Goal: Task Accomplishment & Management: Manage account settings

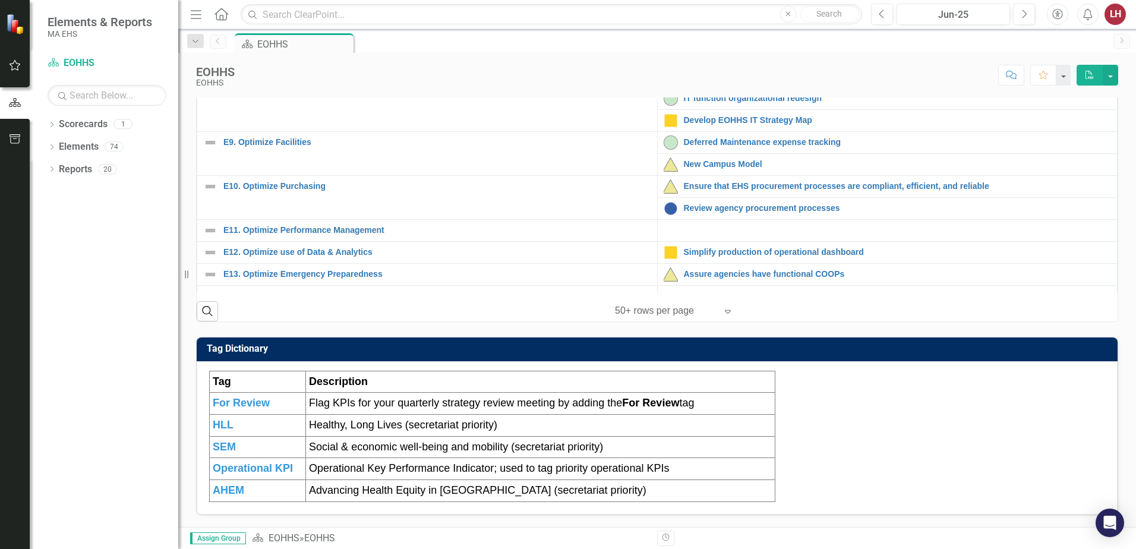
scroll to position [367, 0]
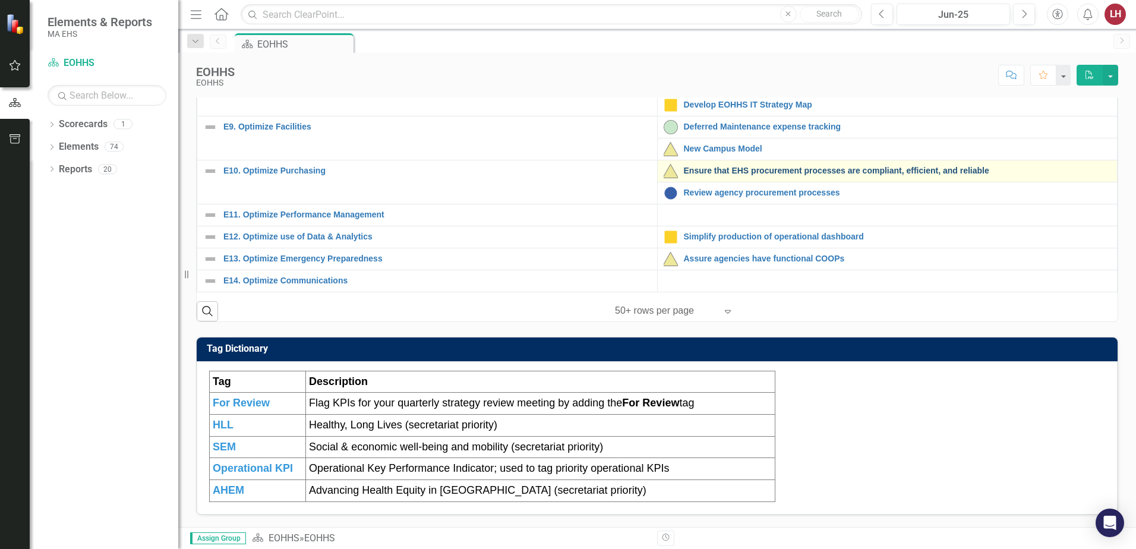
click at [791, 175] on link "Ensure that EHS procurement processes are compliant, efficient, and reliable" at bounding box center [898, 170] width 428 height 9
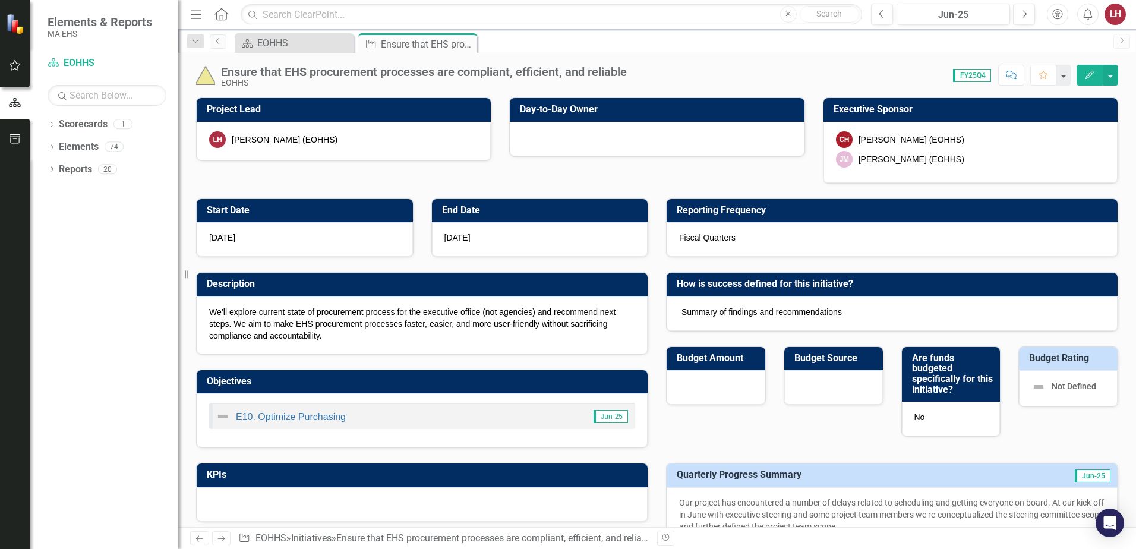
click at [558, 138] on div at bounding box center [657, 139] width 294 height 34
click at [448, 239] on span "[DATE]" at bounding box center [457, 238] width 26 height 10
click at [768, 309] on span "Summary of findings and recommendations" at bounding box center [761, 312] width 160 height 10
click at [757, 234] on div "Fiscal Quarters" at bounding box center [891, 239] width 451 height 34
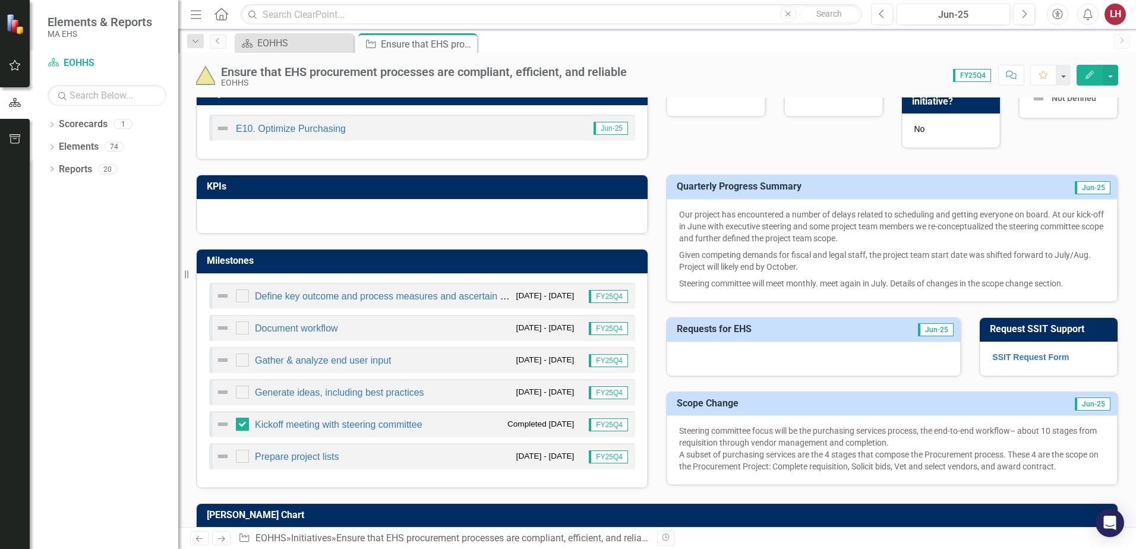
scroll to position [284, 0]
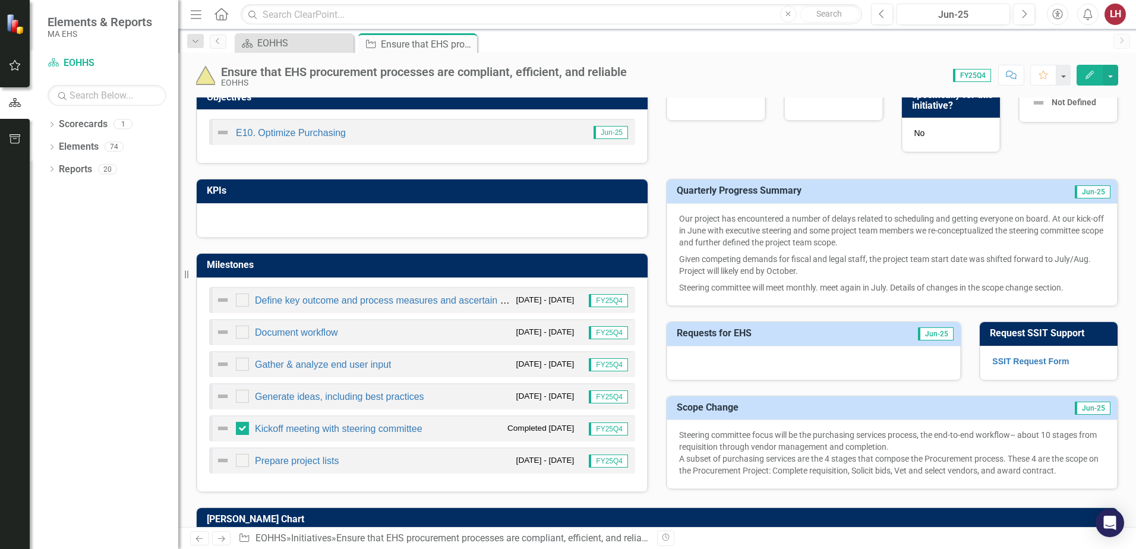
click at [601, 300] on span "FY25Q4" at bounding box center [608, 300] width 39 height 13
click at [244, 333] on div at bounding box center [242, 332] width 13 height 13
click at [244, 333] on input "checkbox" at bounding box center [240, 330] width 8 height 8
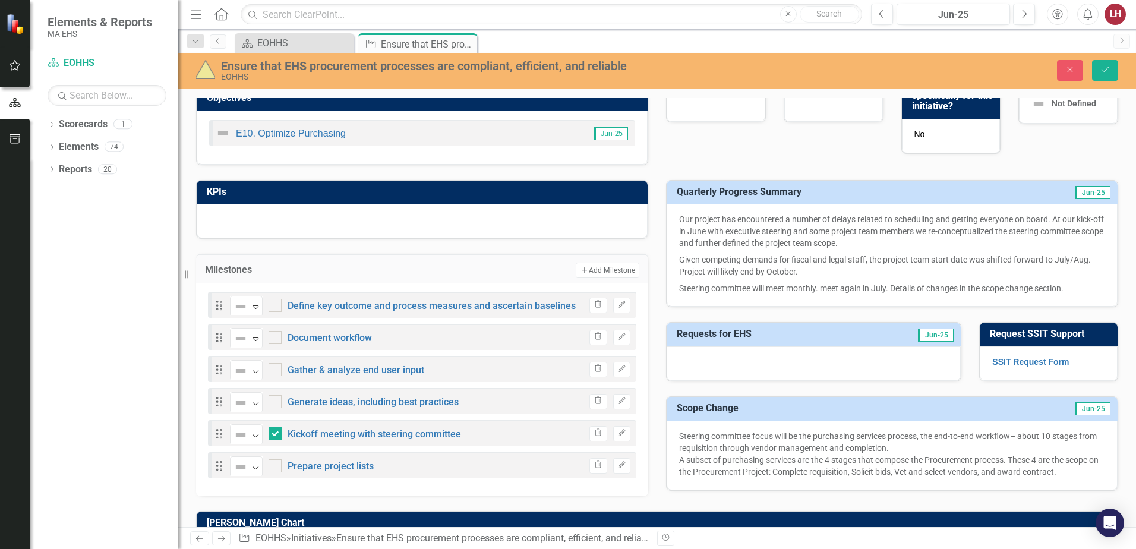
checkbox input "true"
click at [618, 337] on icon "button" at bounding box center [621, 336] width 7 height 7
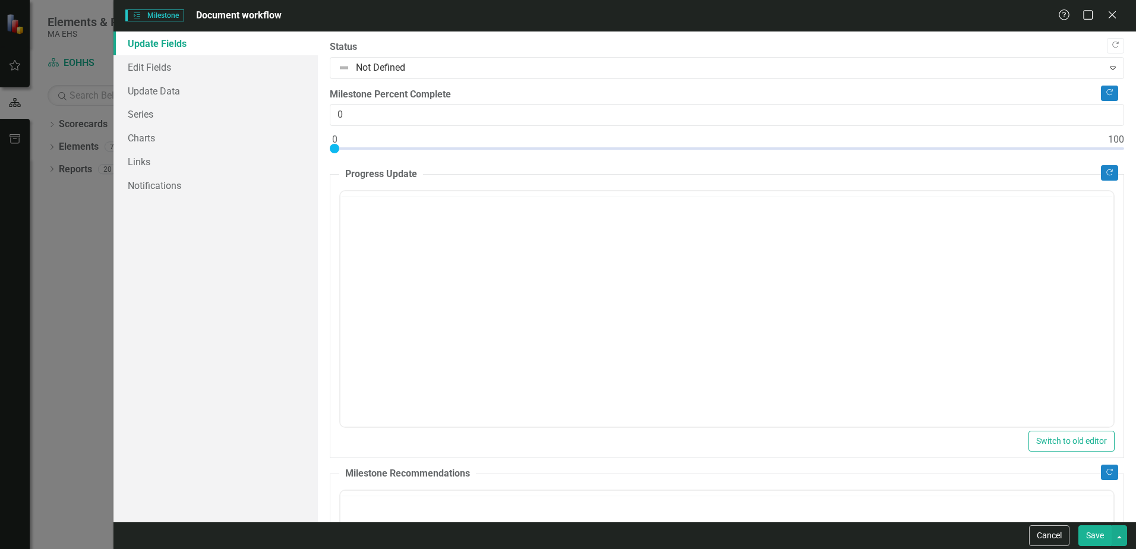
scroll to position [0, 0]
type input "80"
drag, startPoint x: 332, startPoint y: 148, endPoint x: 953, endPoint y: 148, distance: 621.3
click at [953, 148] on div at bounding box center [955, 149] width 10 height 10
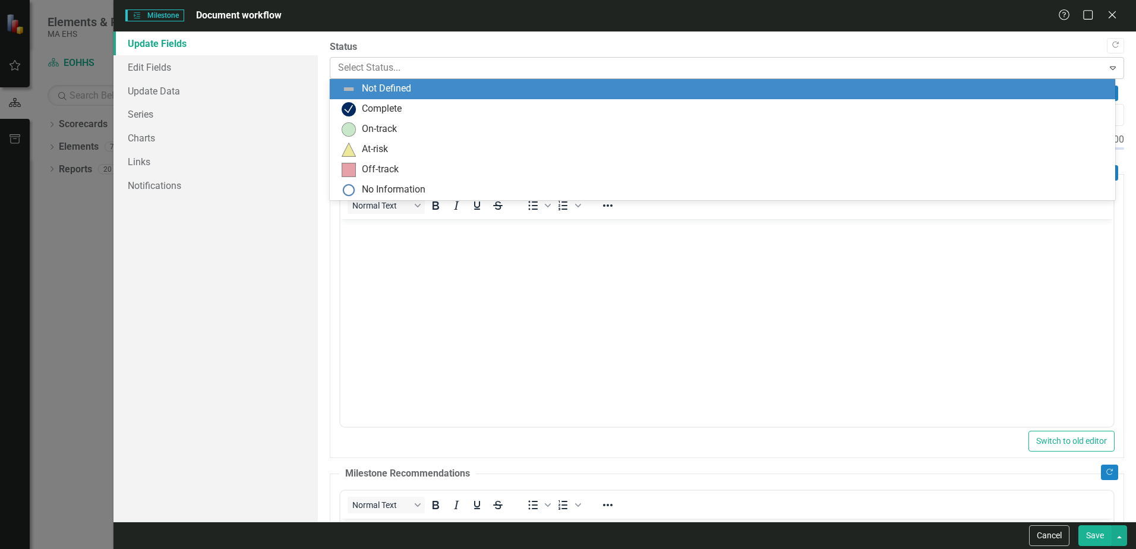
click at [415, 60] on div at bounding box center [716, 68] width 757 height 16
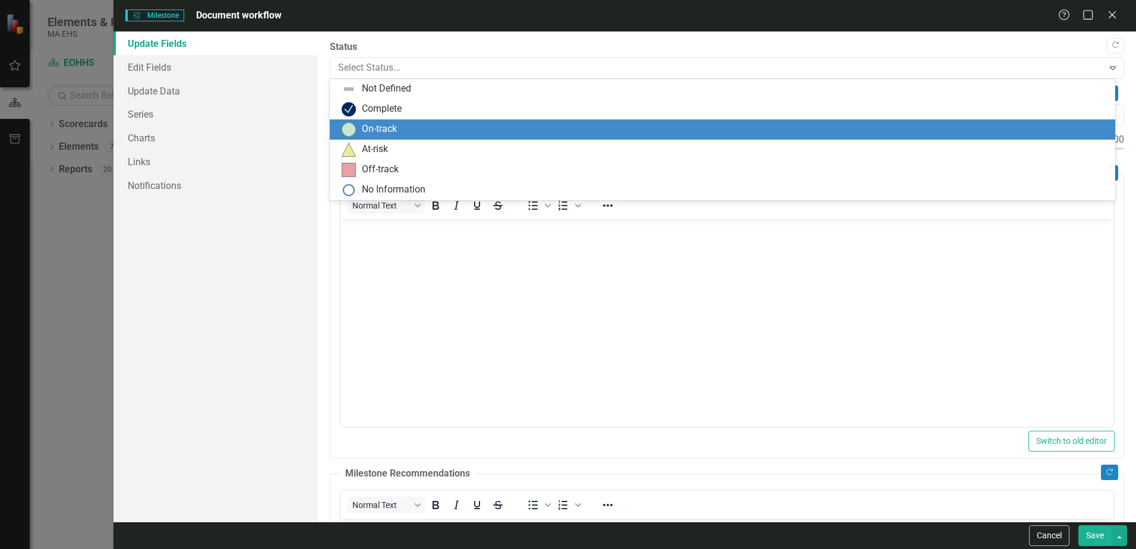
click at [392, 134] on div "On-track" at bounding box center [379, 129] width 35 height 14
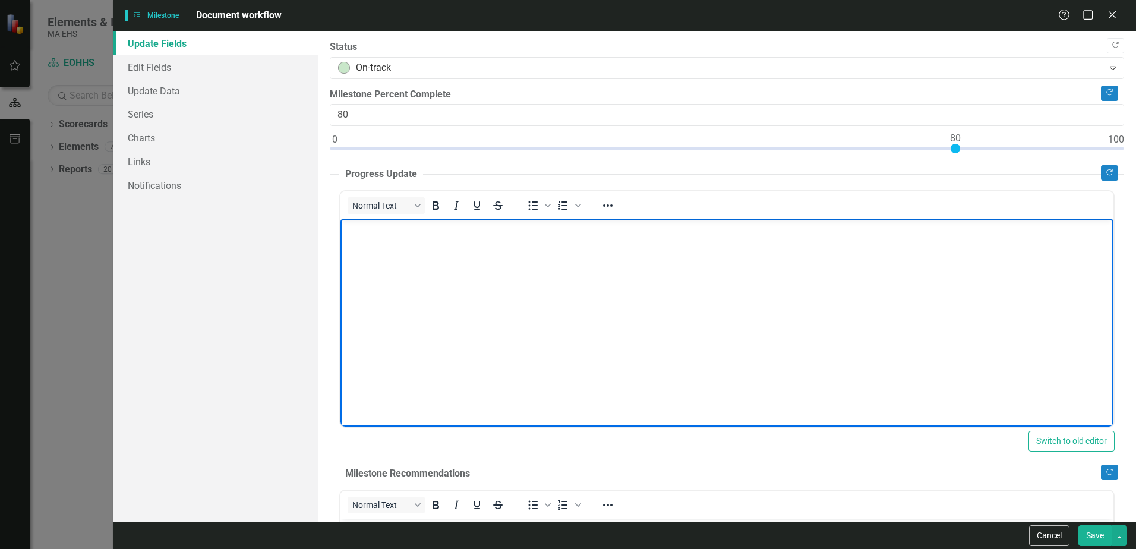
click at [410, 235] on p "Rich Text Area. Press ALT-0 for help." at bounding box center [726, 229] width 767 height 14
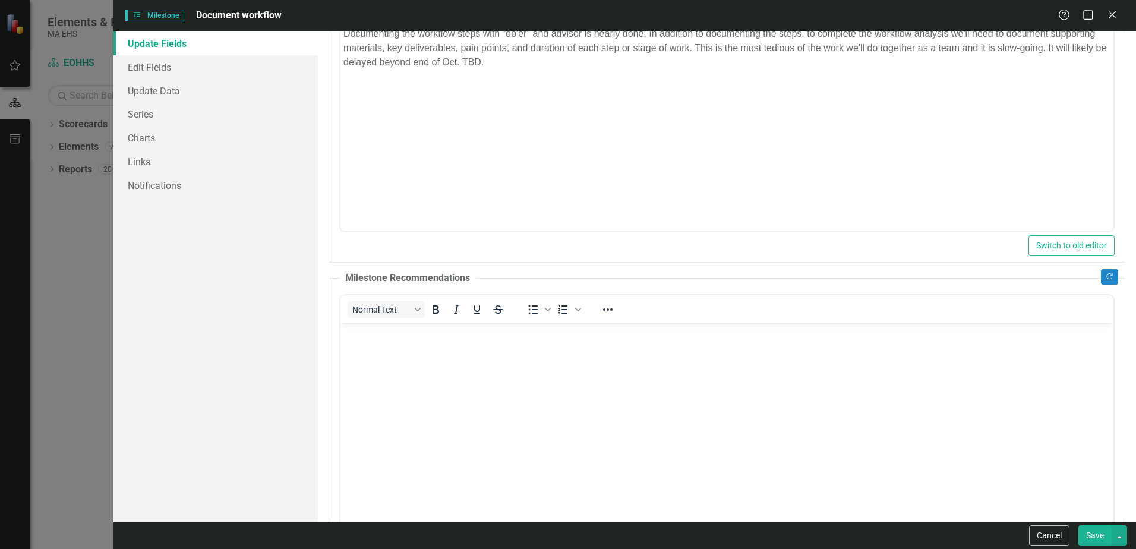
scroll to position [232, 0]
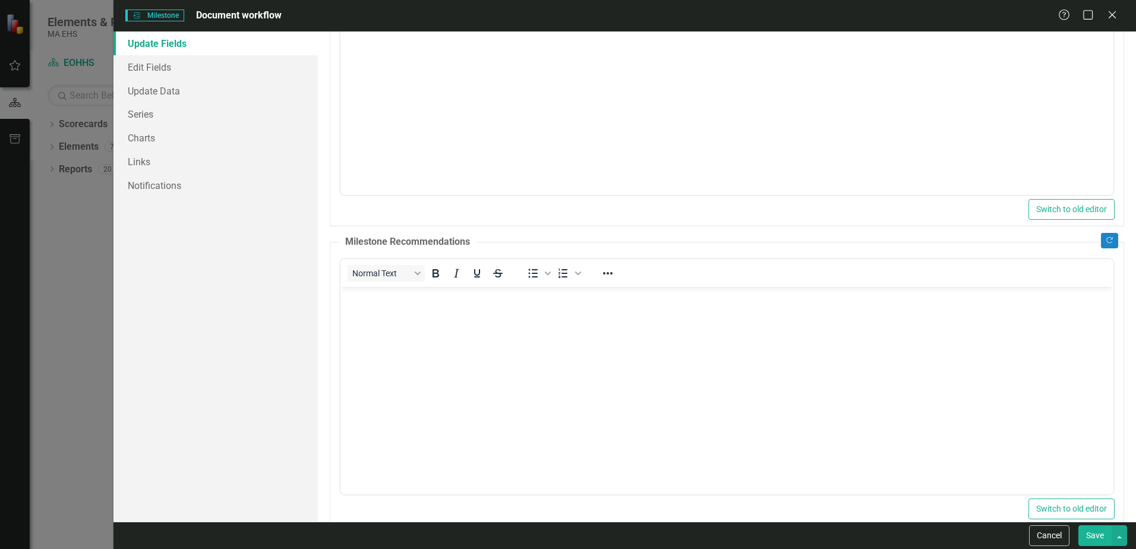
click at [1098, 537] on button "Save" at bounding box center [1094, 535] width 33 height 21
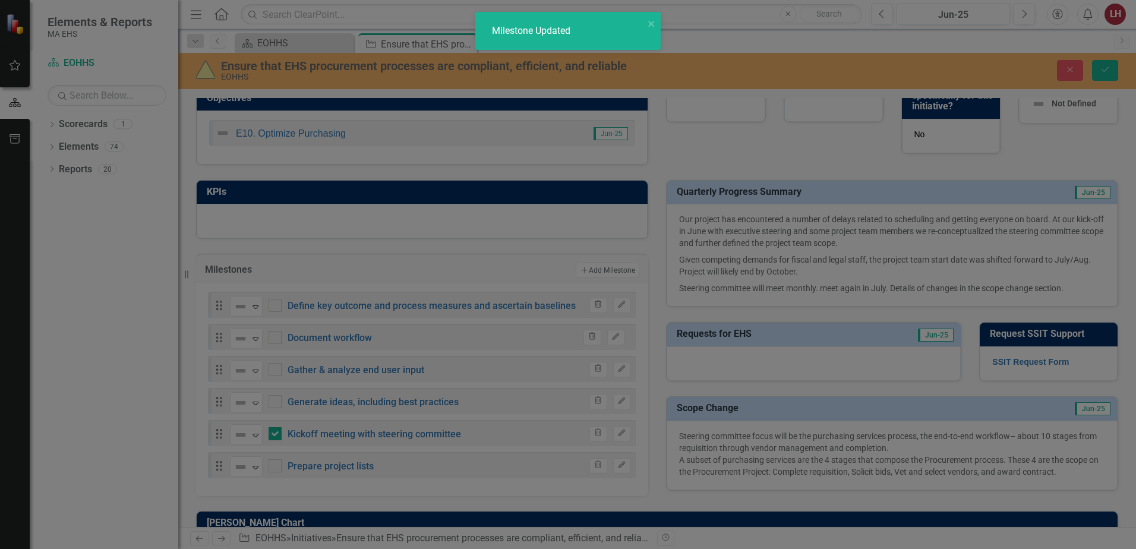
checkbox input "false"
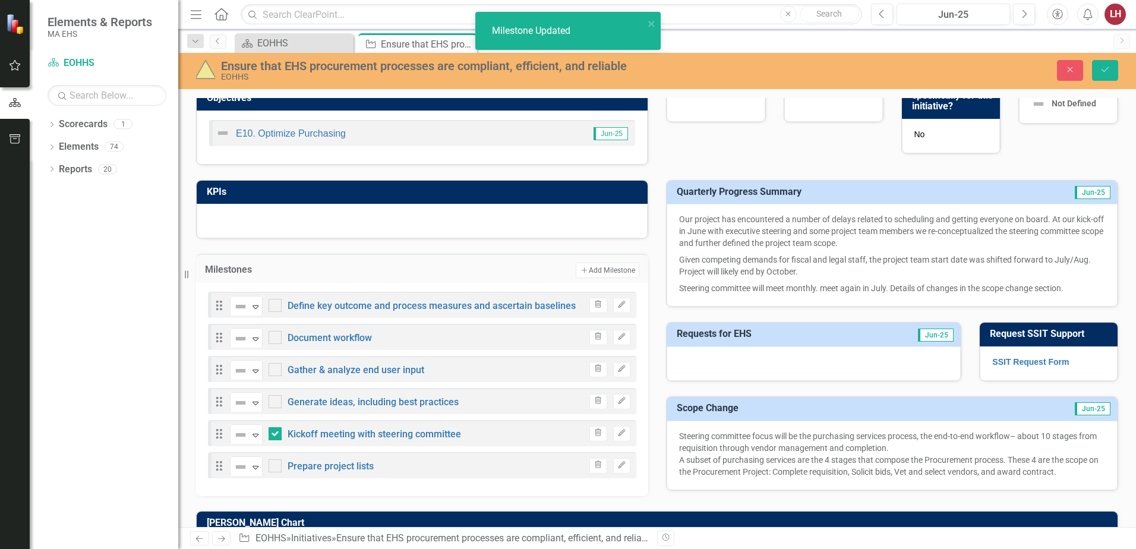
checkbox input "true"
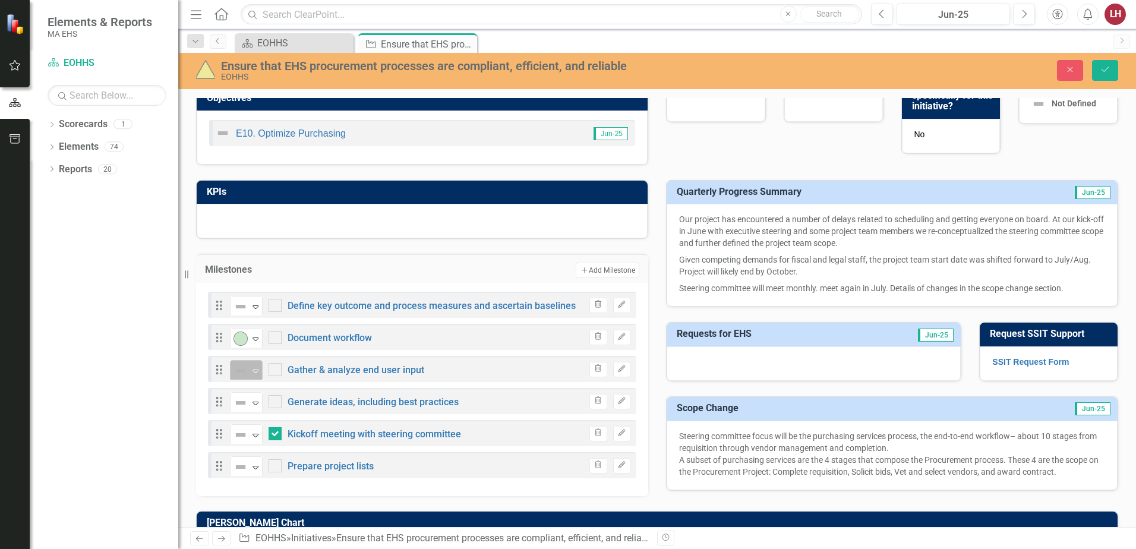
click at [257, 368] on icon "Expand" at bounding box center [255, 371] width 12 height 10
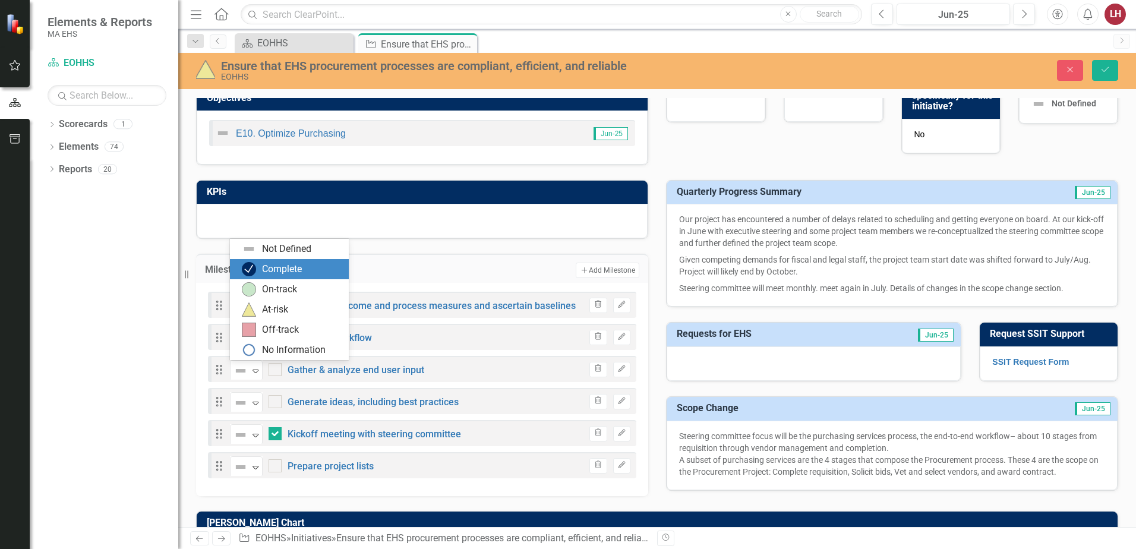
click at [269, 270] on div "Complete" at bounding box center [282, 270] width 40 height 14
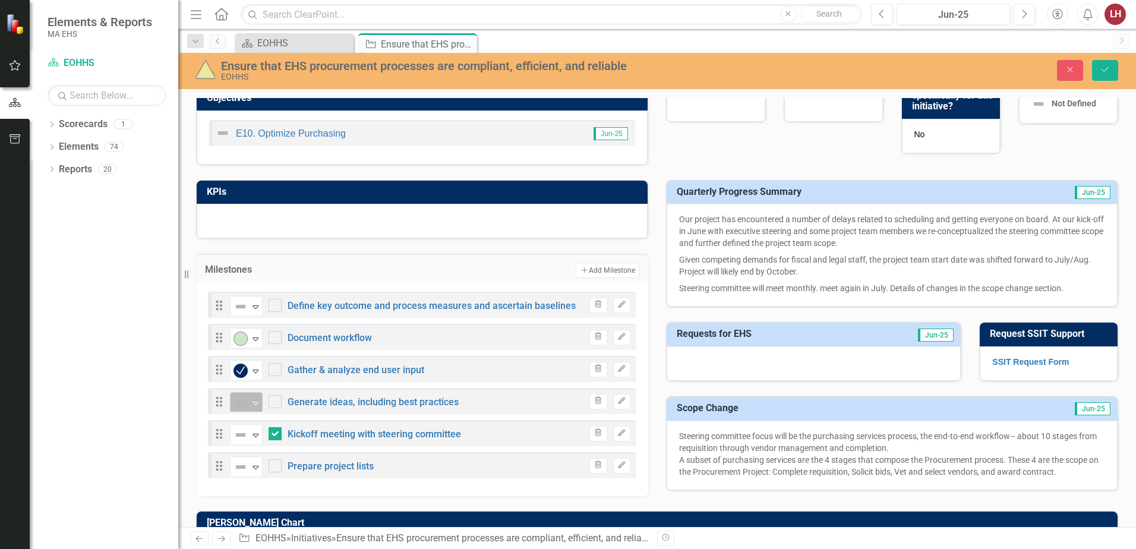
click at [258, 401] on icon "Expand" at bounding box center [255, 403] width 12 height 10
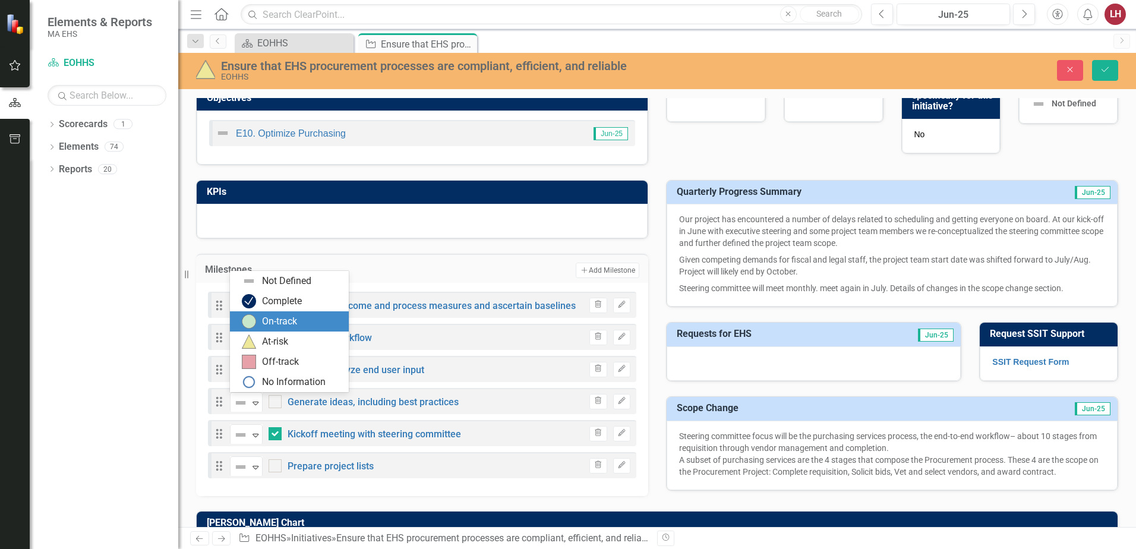
click at [276, 320] on div "On-track" at bounding box center [279, 322] width 35 height 14
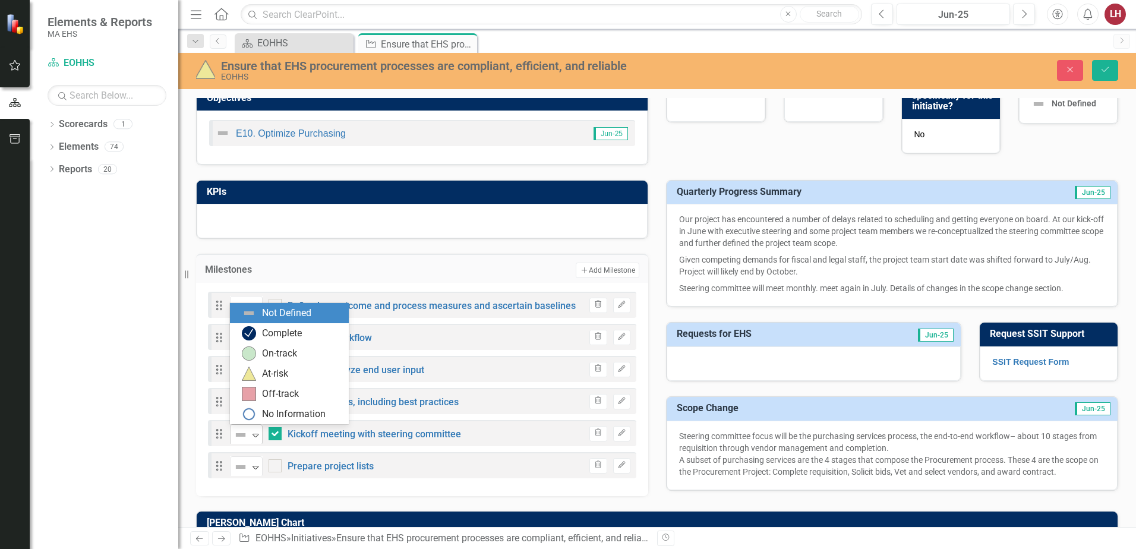
click at [253, 434] on icon at bounding box center [255, 436] width 6 height 4
click at [267, 331] on div "Complete" at bounding box center [282, 334] width 40 height 14
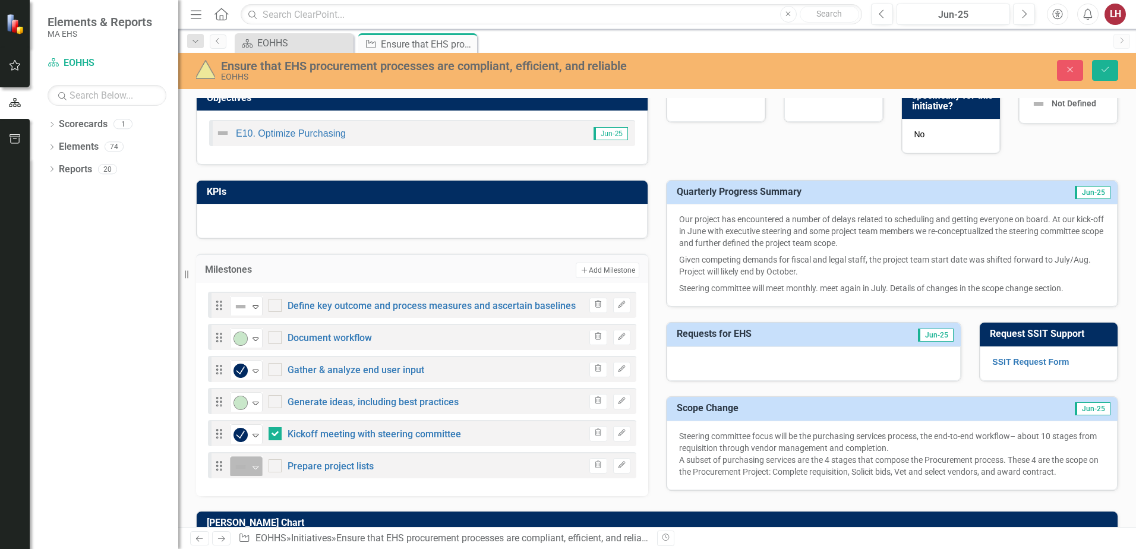
click at [256, 465] on icon "Expand" at bounding box center [255, 467] width 12 height 10
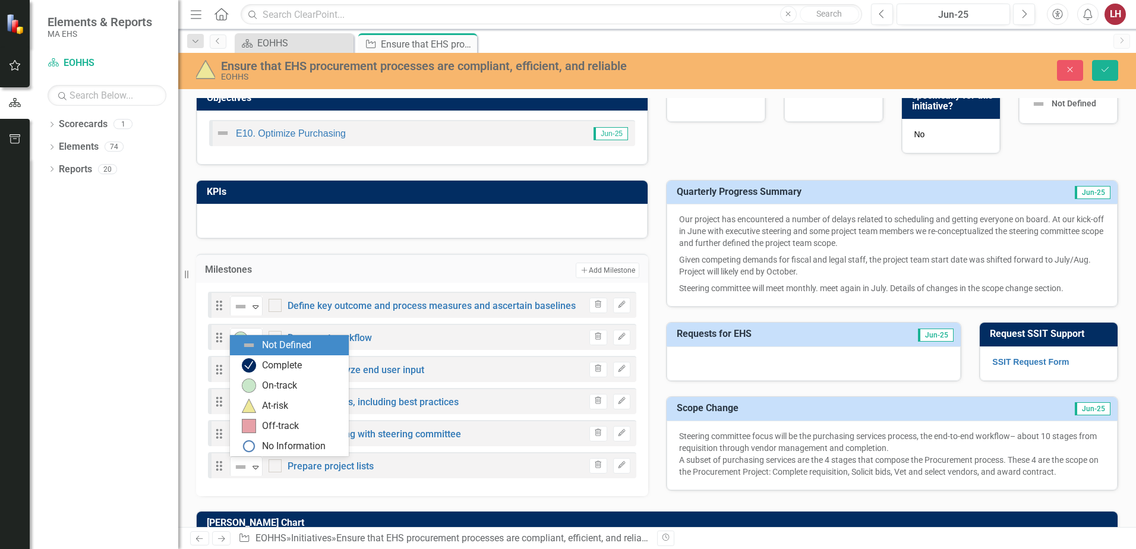
click at [438, 456] on div "Drag 6 results available. Use Up and Down to choose options, press Enter to sel…" at bounding box center [422, 465] width 428 height 26
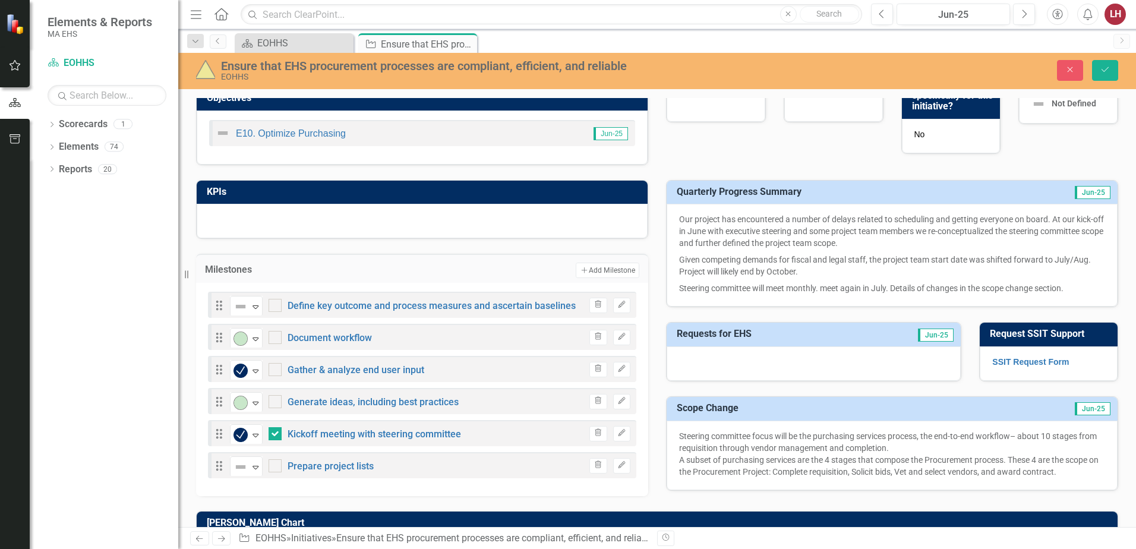
click at [1041, 195] on td "Jun-25" at bounding box center [1061, 194] width 99 height 20
click at [1016, 220] on p "Our project has encountered a number of delays related to scheduling and gettin…" at bounding box center [892, 232] width 426 height 38
click at [1004, 263] on p "Given competing demands for fiscal and legal staff, the project team start date…" at bounding box center [892, 265] width 426 height 29
click at [756, 184] on td "Quarterly Progress Summary" at bounding box center [845, 194] width 336 height 20
click at [1089, 192] on span "Jun-25" at bounding box center [1093, 192] width 36 height 13
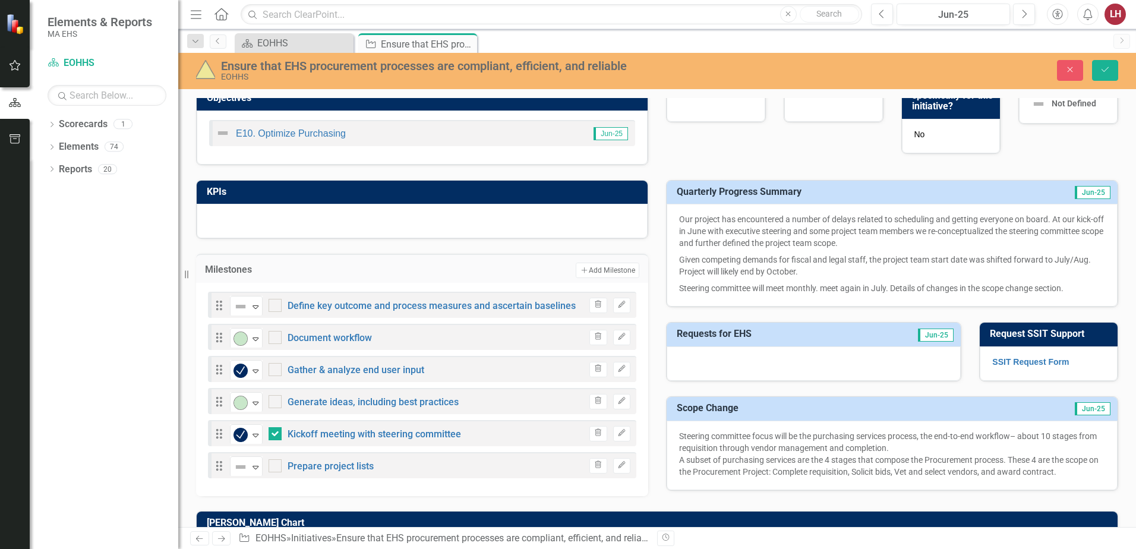
click at [943, 229] on p "Our project has encountered a number of delays related to scheduling and gettin…" at bounding box center [892, 232] width 426 height 38
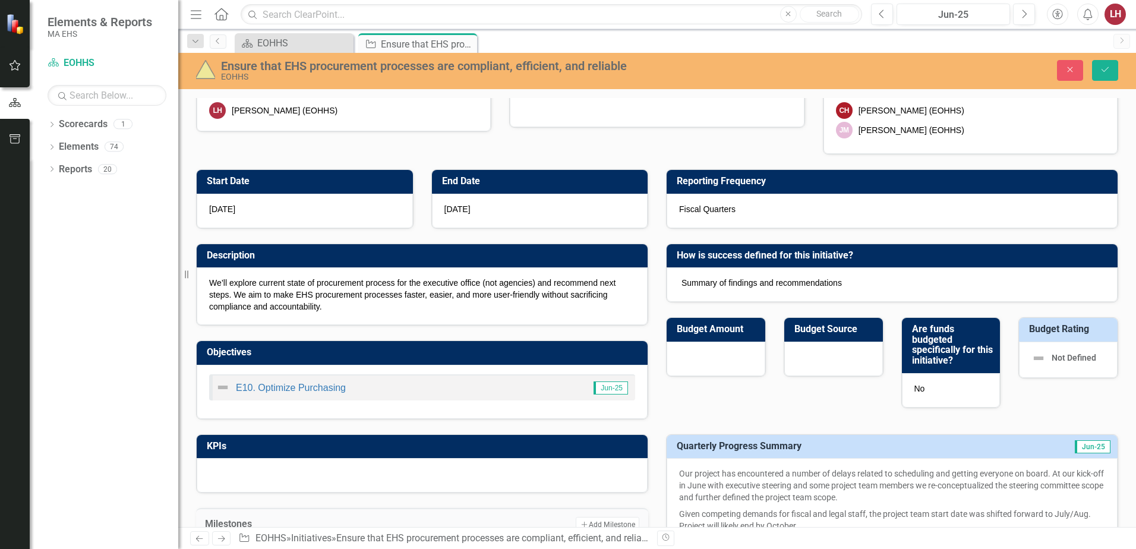
scroll to position [0, 0]
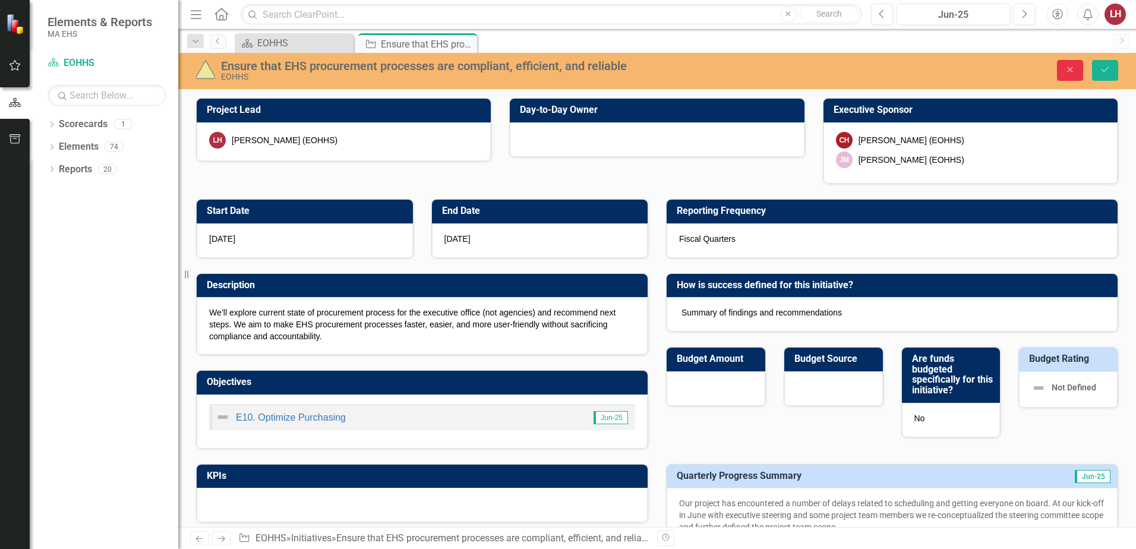
click at [1070, 68] on icon "Close" at bounding box center [1069, 69] width 11 height 8
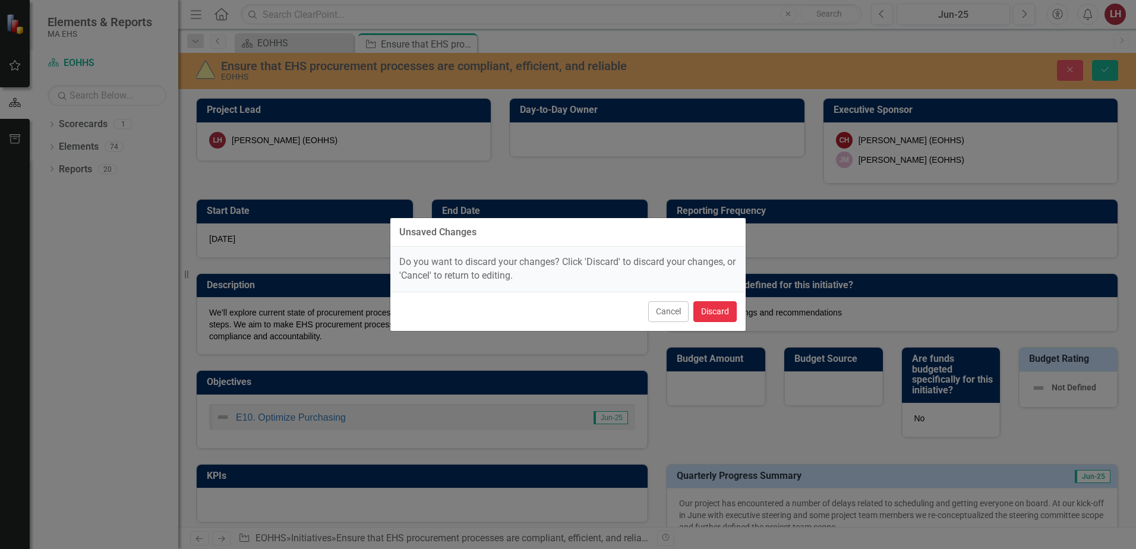
click at [713, 311] on button "Discard" at bounding box center [714, 311] width 43 height 21
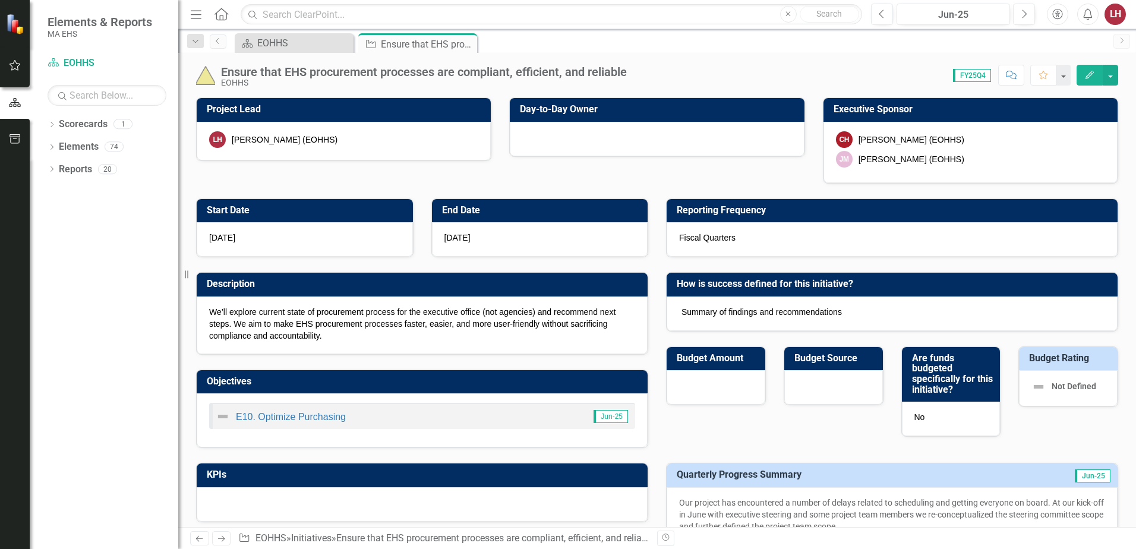
click at [352, 183] on div "Project Lead LH [PERSON_NAME] (EOHHS) Day-to-Day Owner Executive Sponsor CH [PE…" at bounding box center [657, 133] width 940 height 101
click at [972, 74] on span "FY25Q4" at bounding box center [972, 75] width 38 height 13
click at [1063, 76] on button "button" at bounding box center [1062, 75] width 15 height 21
click at [1121, 90] on div "Ensure that EHS procurement processes are compliant, efficient, and reliable EO…" at bounding box center [657, 290] width 958 height 474
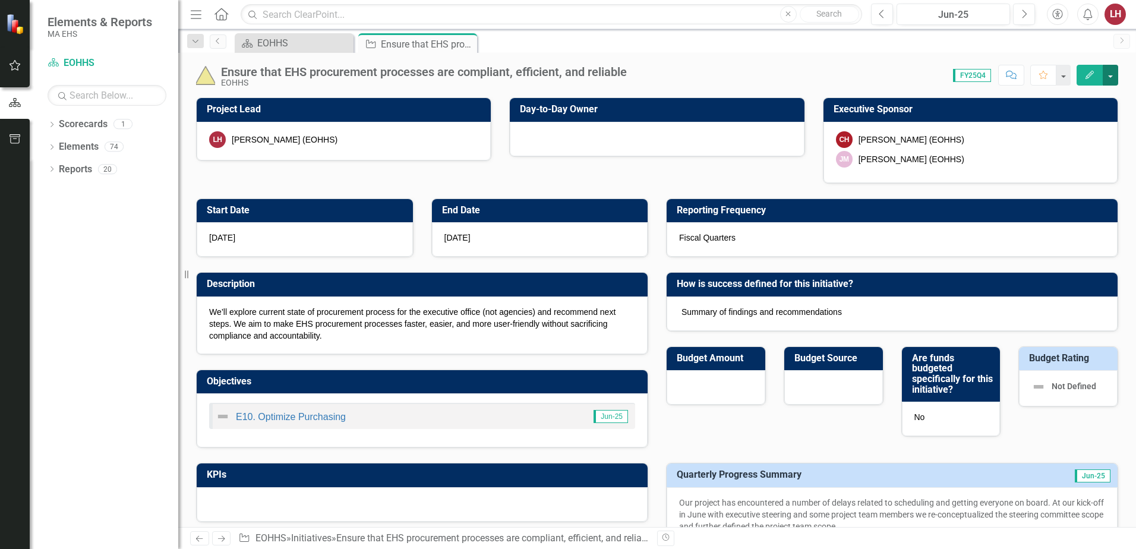
click at [1110, 76] on button "button" at bounding box center [1109, 75] width 15 height 21
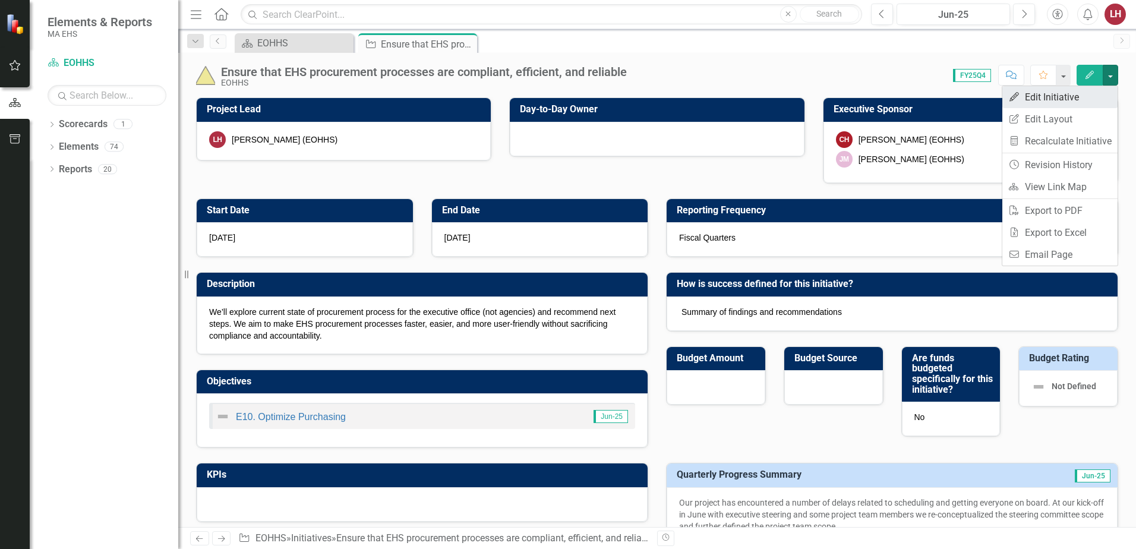
click at [1079, 96] on link "Edit Edit Initiative" at bounding box center [1059, 97] width 115 height 22
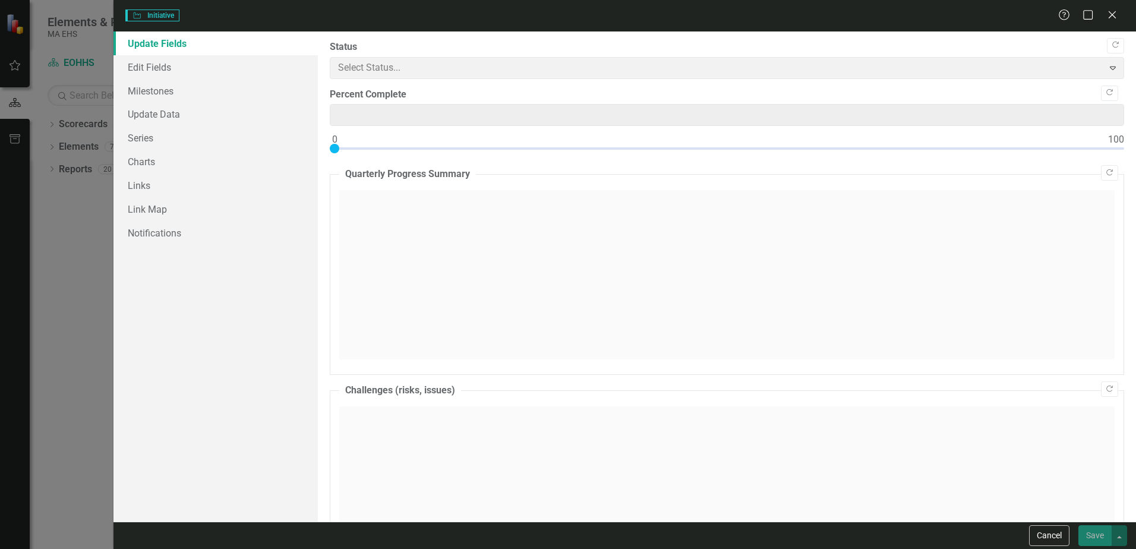
type input "0"
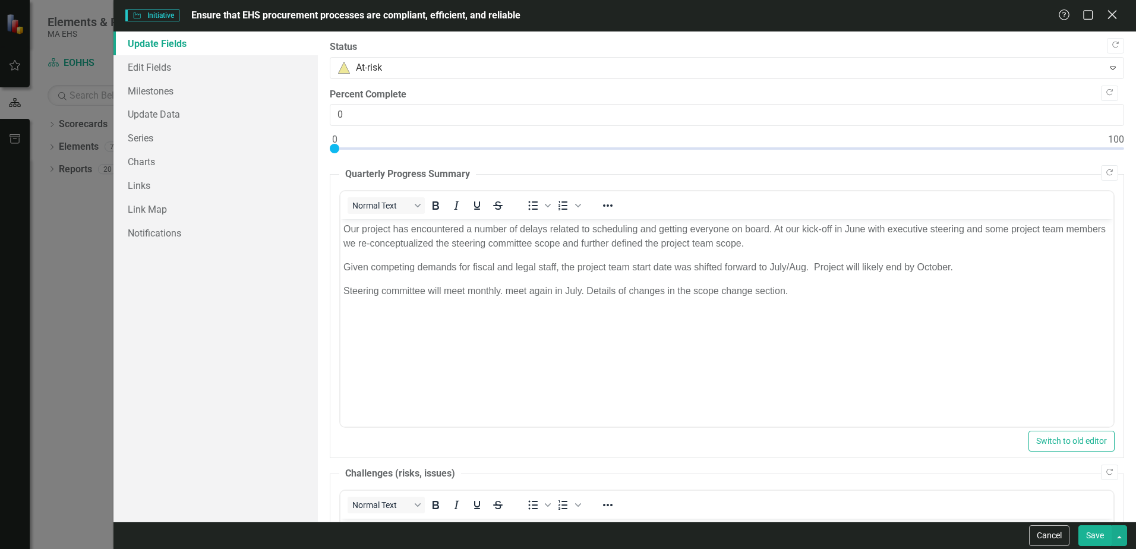
click at [1113, 15] on icon "Close" at bounding box center [1111, 14] width 15 height 11
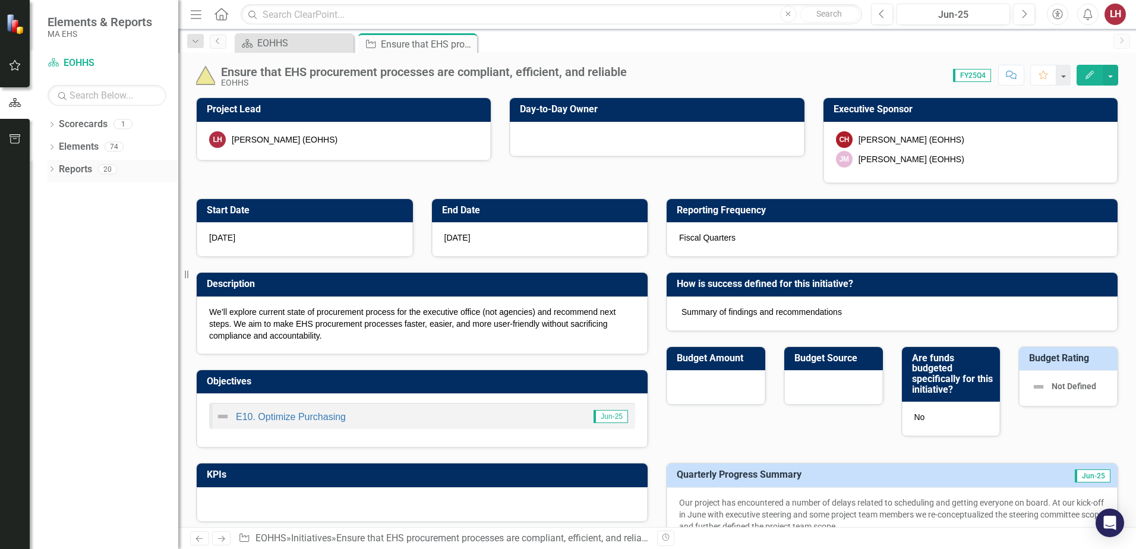
click at [78, 175] on link "Reports" at bounding box center [75, 170] width 33 height 14
click at [77, 152] on link "Elements" at bounding box center [79, 147] width 40 height 14
click at [81, 127] on link "Scorecards" at bounding box center [83, 125] width 49 height 14
click at [547, 75] on div "Ensure that EHS procurement processes are compliant, efficient, and reliable" at bounding box center [424, 71] width 406 height 13
click at [1061, 78] on button "button" at bounding box center [1062, 75] width 15 height 21
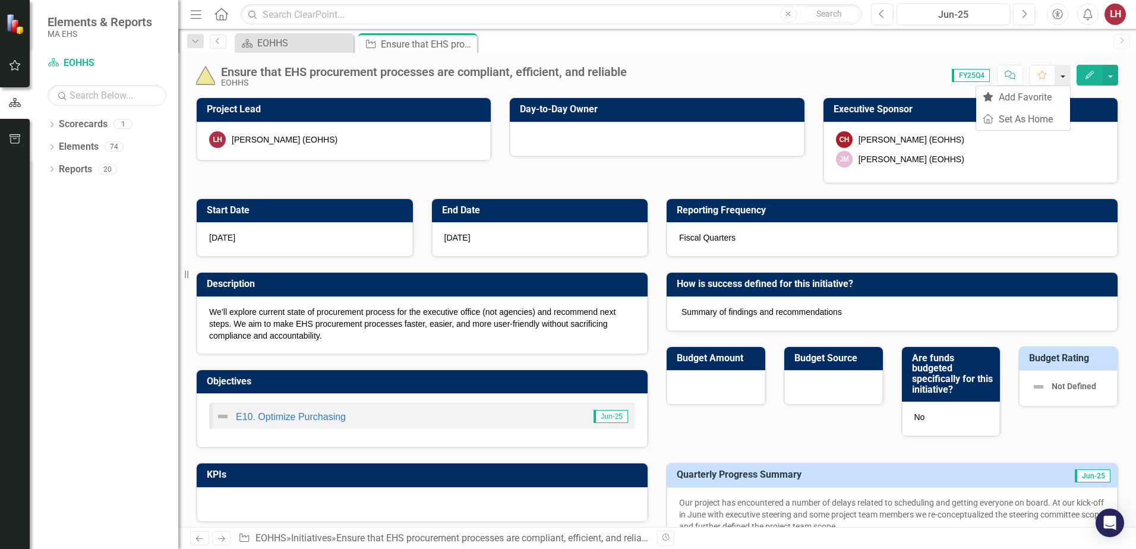
click at [1061, 78] on button "button" at bounding box center [1062, 75] width 15 height 21
click at [966, 74] on span "FY25Q4" at bounding box center [972, 75] width 38 height 13
click at [940, 73] on div "Score: 0.00 FY25Q4 Completed Comment Favorite Edit" at bounding box center [875, 75] width 485 height 20
click at [965, 75] on span "FY25Q4" at bounding box center [972, 75] width 38 height 13
click at [220, 14] on icon "Home" at bounding box center [220, 14] width 15 height 12
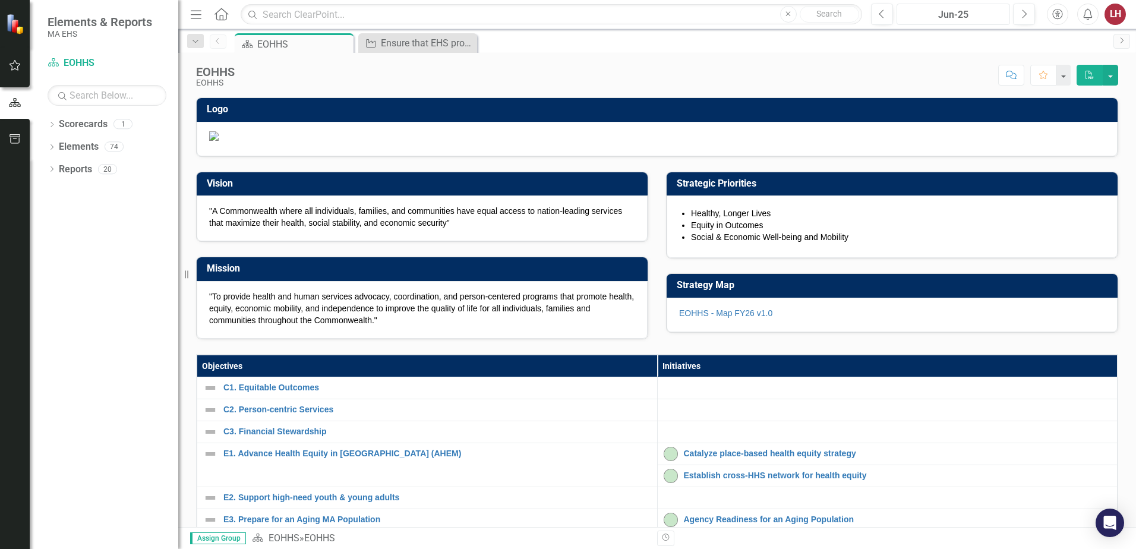
click at [991, 12] on div "Jun-25" at bounding box center [952, 15] width 105 height 14
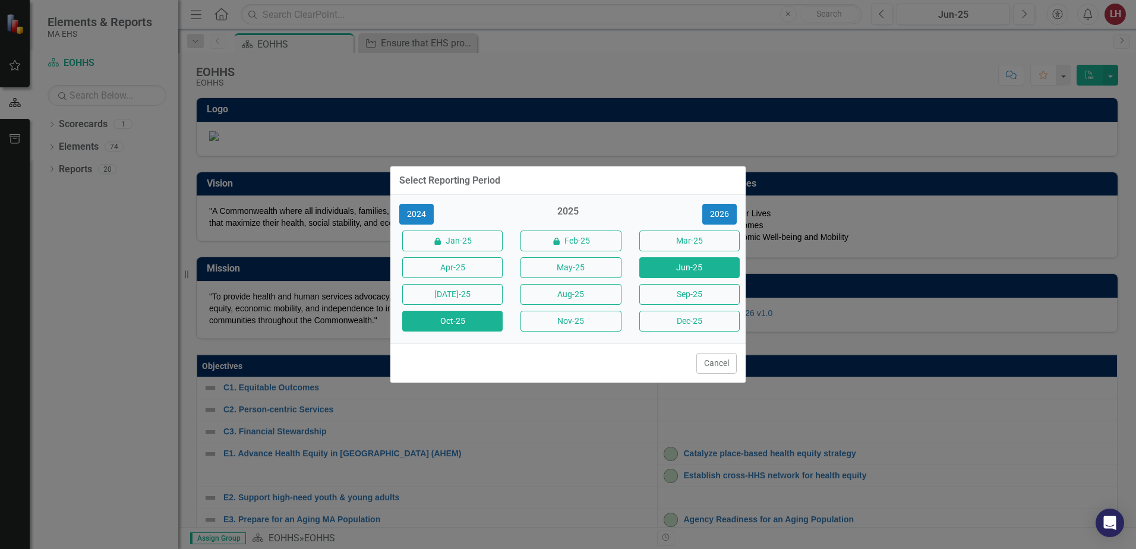
click at [469, 326] on button "Oct-25" at bounding box center [452, 321] width 100 height 21
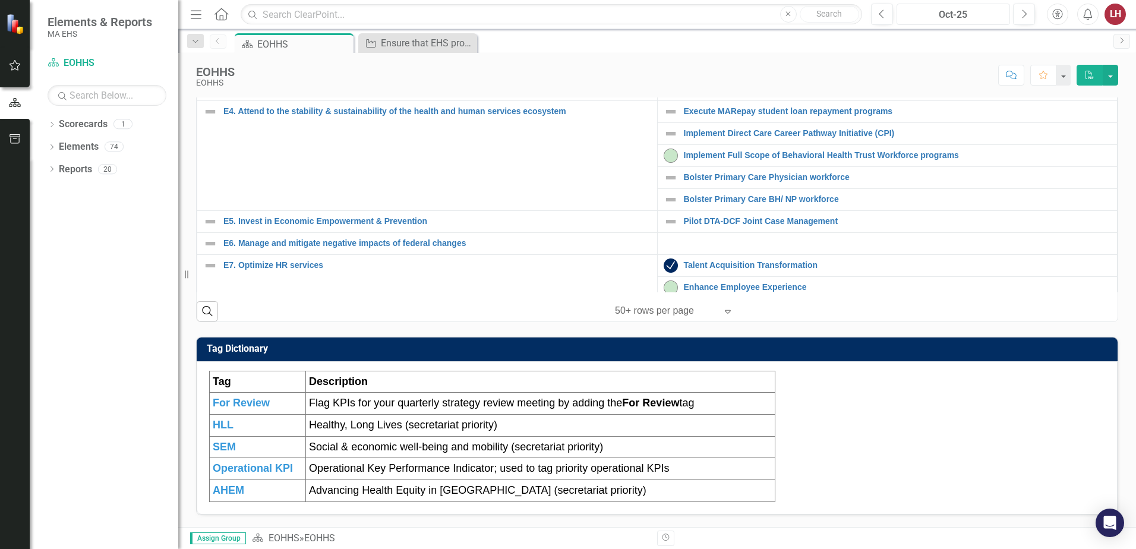
scroll to position [595, 0]
drag, startPoint x: 900, startPoint y: 254, endPoint x: 953, endPoint y: 280, distance: 59.0
click at [953, 280] on tbody "C1. Equitable Outcomes Link Open Element C2. Person-centric Services Link Open …" at bounding box center [657, 276] width 920 height 747
click at [953, 280] on td "Enhance Employee Experience Link Open Element" at bounding box center [887, 287] width 460 height 22
drag, startPoint x: 1121, startPoint y: 290, endPoint x: 1123, endPoint y: 358, distance: 67.2
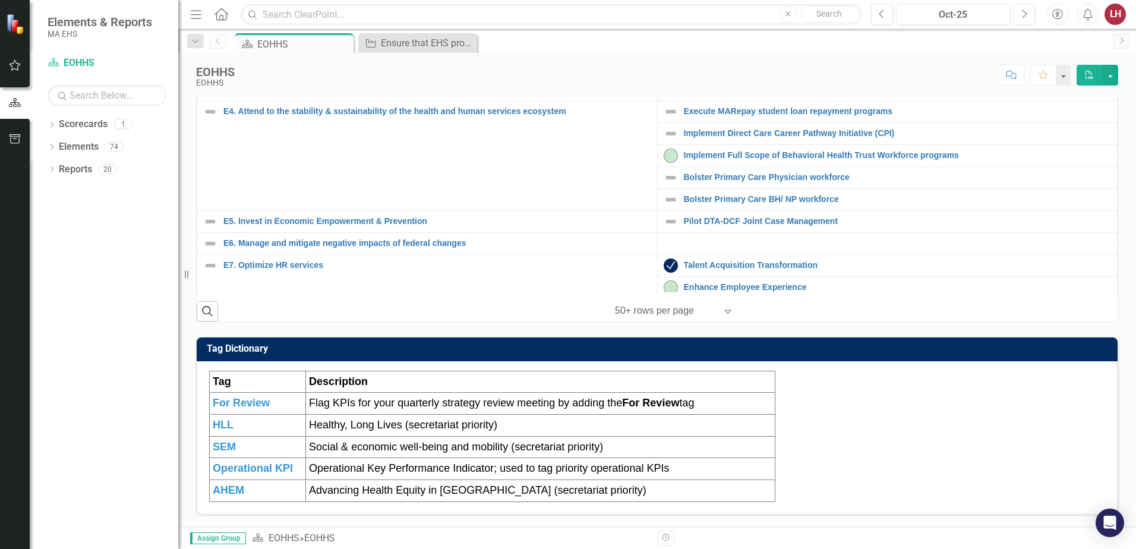
click at [1123, 358] on div "Logo Vision "A Commonwealth where all individuals, families, and communities ha…" at bounding box center [657, 68] width 958 height 918
click at [1002, 228] on div "Pilot DTA-DCF Joint Case Management" at bounding box center [887, 221] width 448 height 14
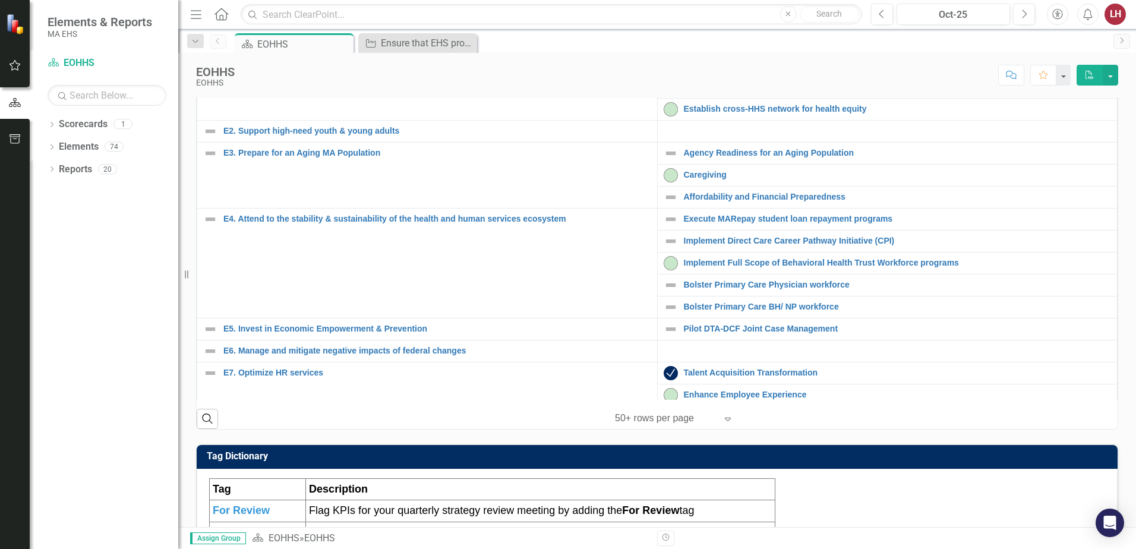
scroll to position [365, 0]
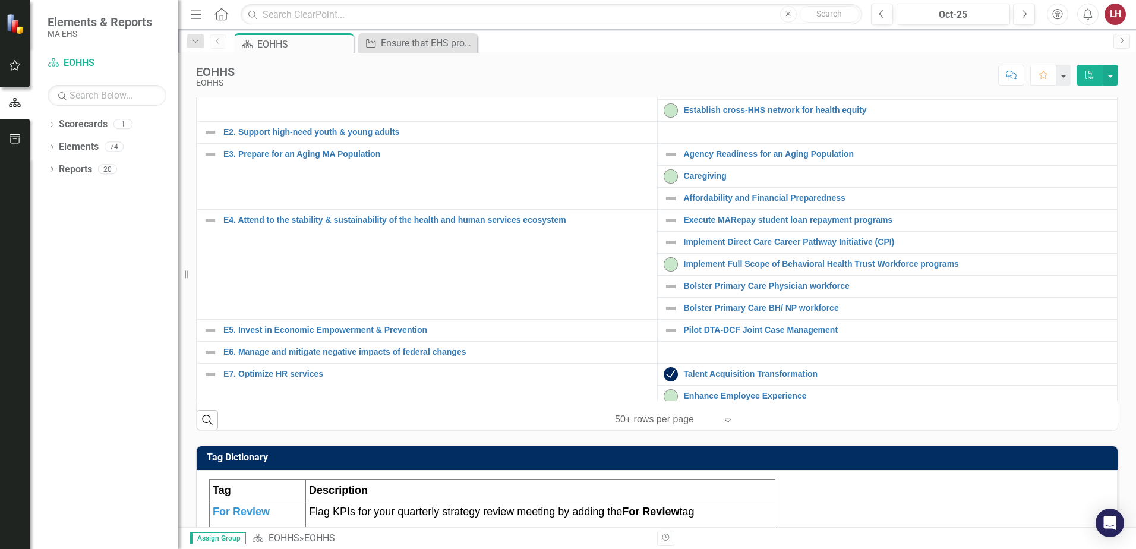
click at [960, 363] on td at bounding box center [887, 352] width 460 height 22
click at [946, 381] on div "Talent Acquisition Transformation" at bounding box center [887, 374] width 448 height 14
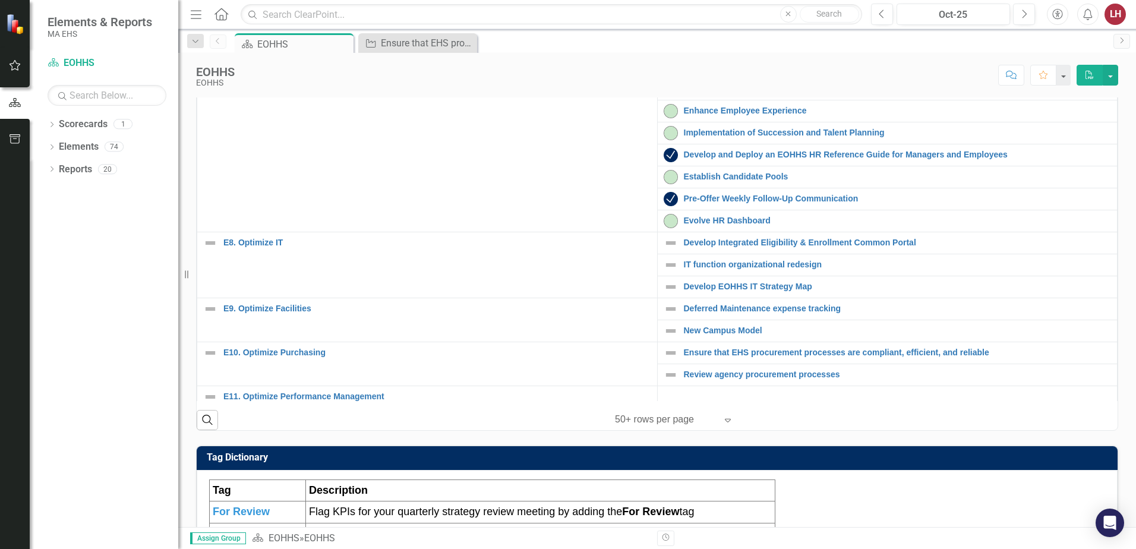
scroll to position [367, 0]
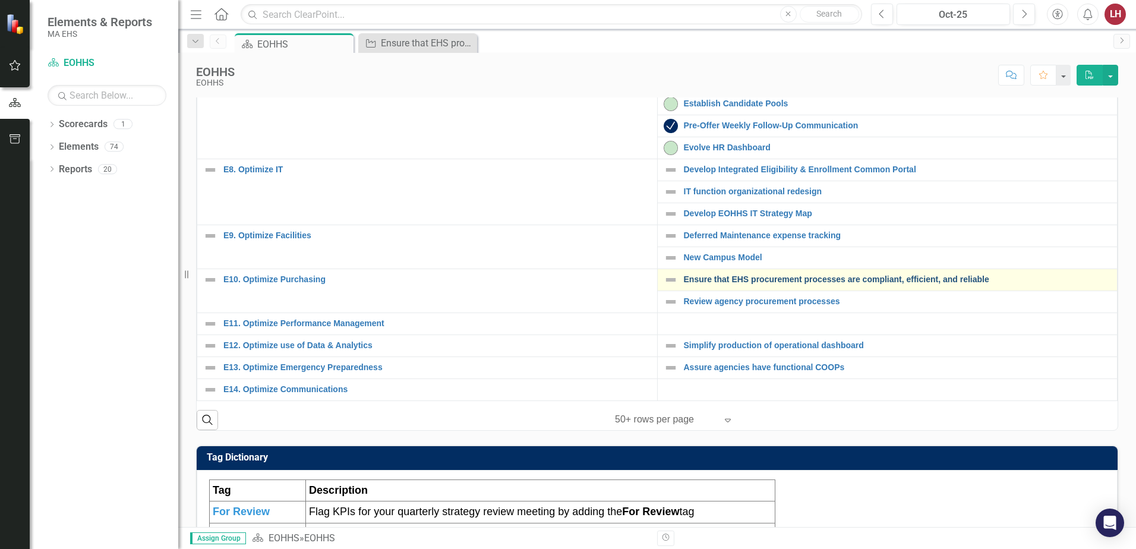
click at [713, 284] on link "Ensure that EHS procurement processes are compliant, efficient, and reliable" at bounding box center [898, 279] width 428 height 9
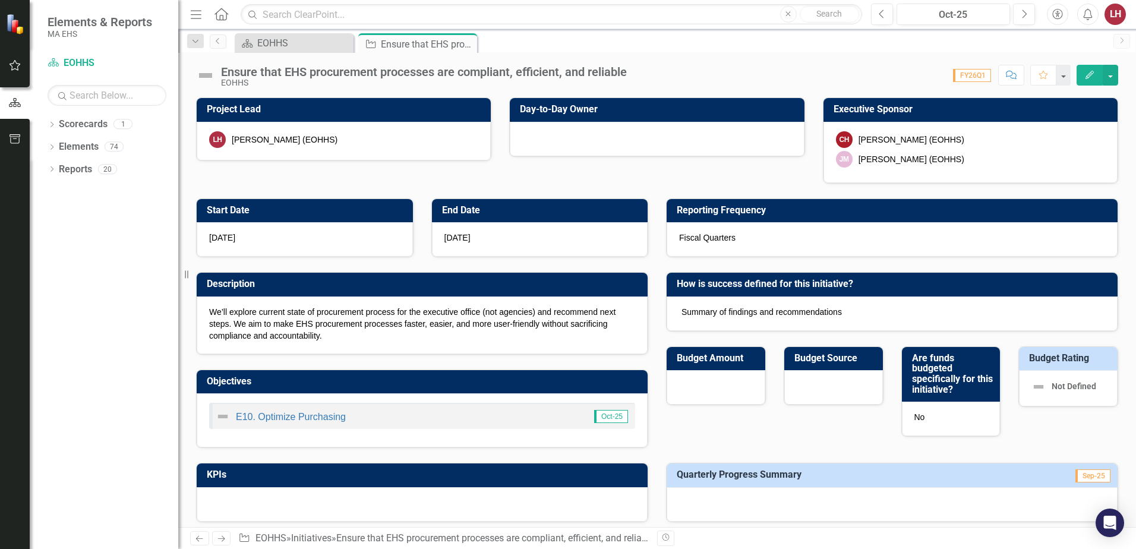
checkbox input "true"
click at [826, 314] on span "Summary of findings and recommendations" at bounding box center [761, 312] width 160 height 10
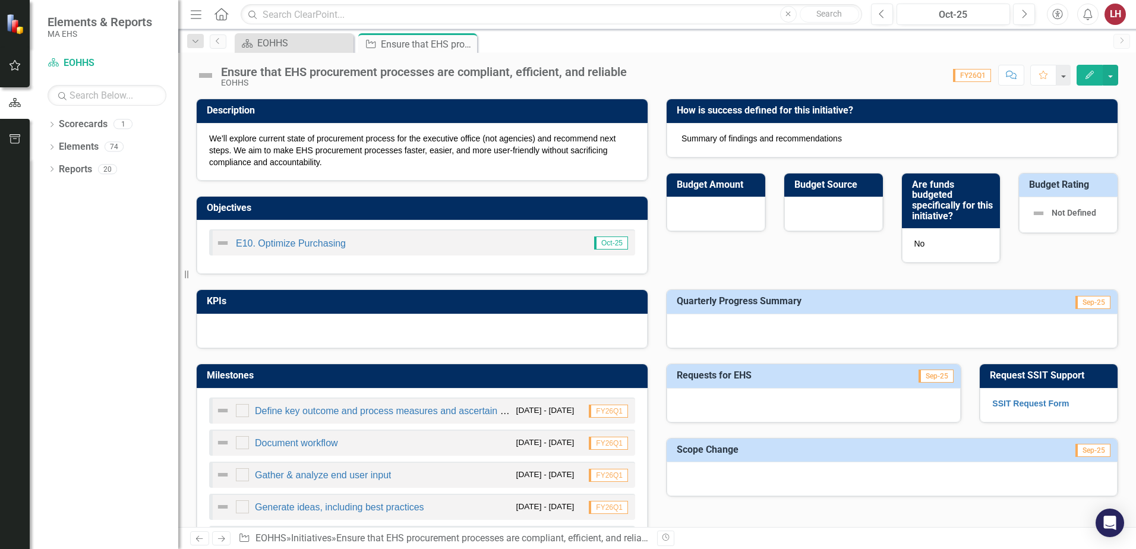
scroll to position [178, 0]
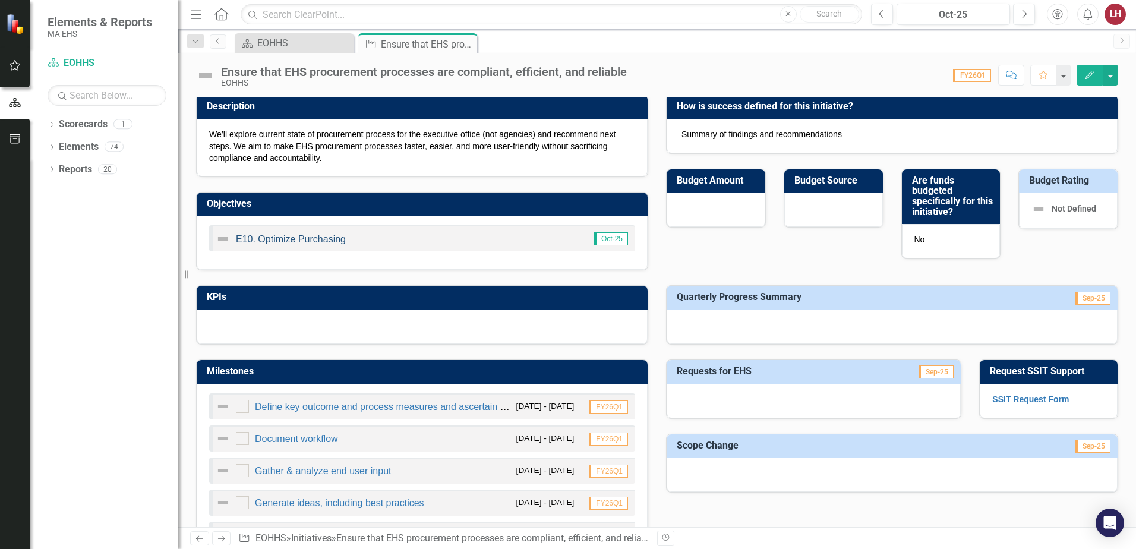
click at [325, 242] on link "E10. Optimize Purchasing" at bounding box center [291, 239] width 110 height 10
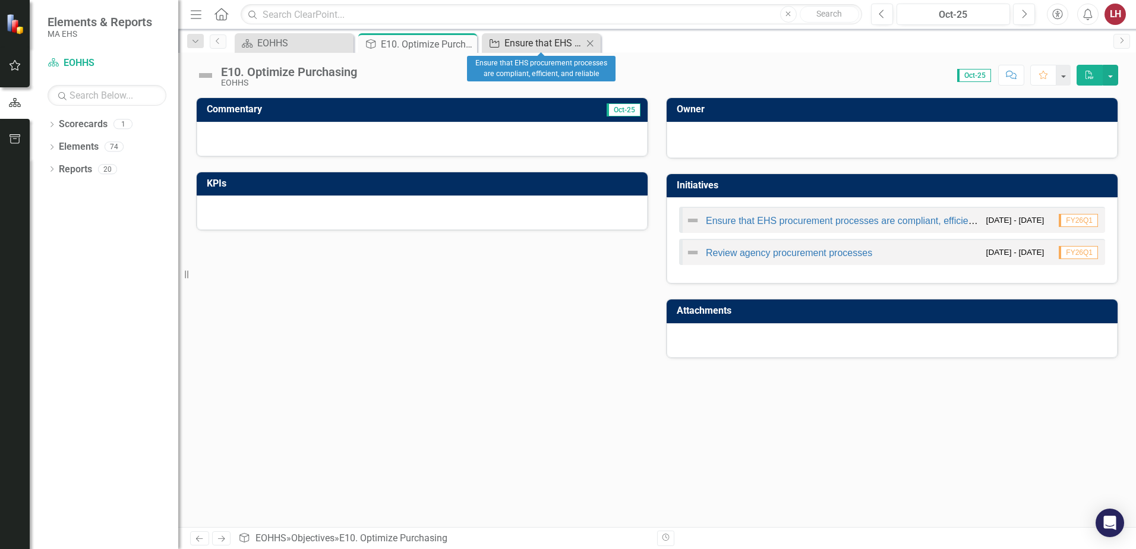
click at [531, 41] on div "Ensure that EHS procurement processes are compliant, efficient, and reliable" at bounding box center [543, 43] width 78 height 15
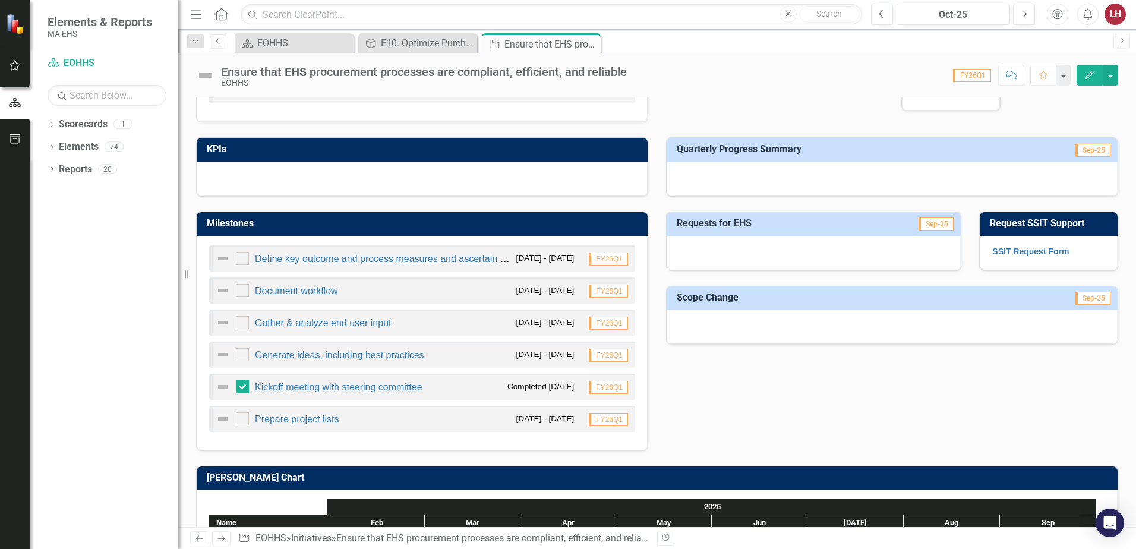
scroll to position [361, 0]
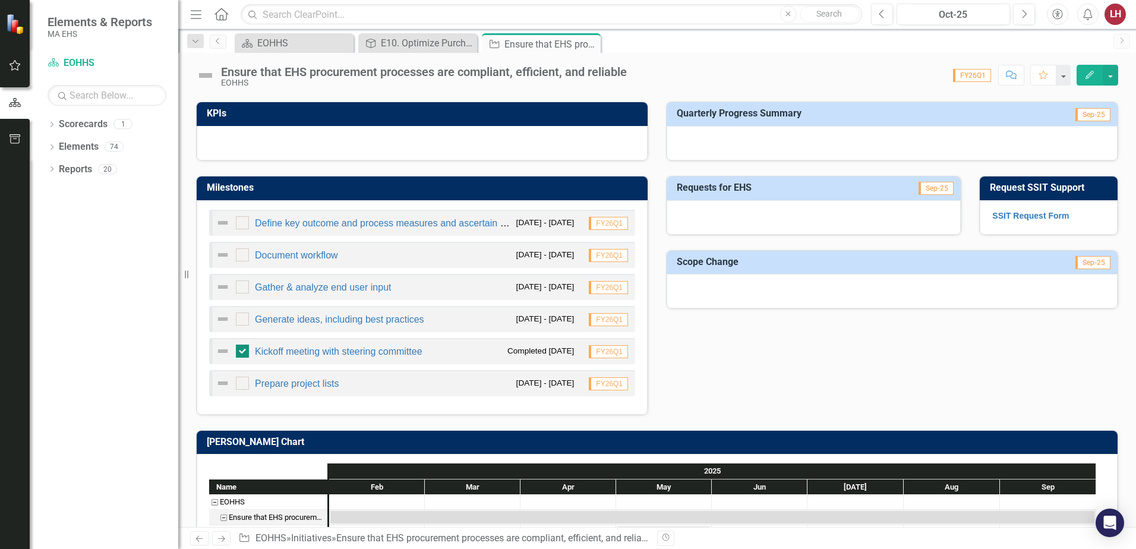
click at [241, 352] on input "checkbox" at bounding box center [240, 349] width 8 height 8
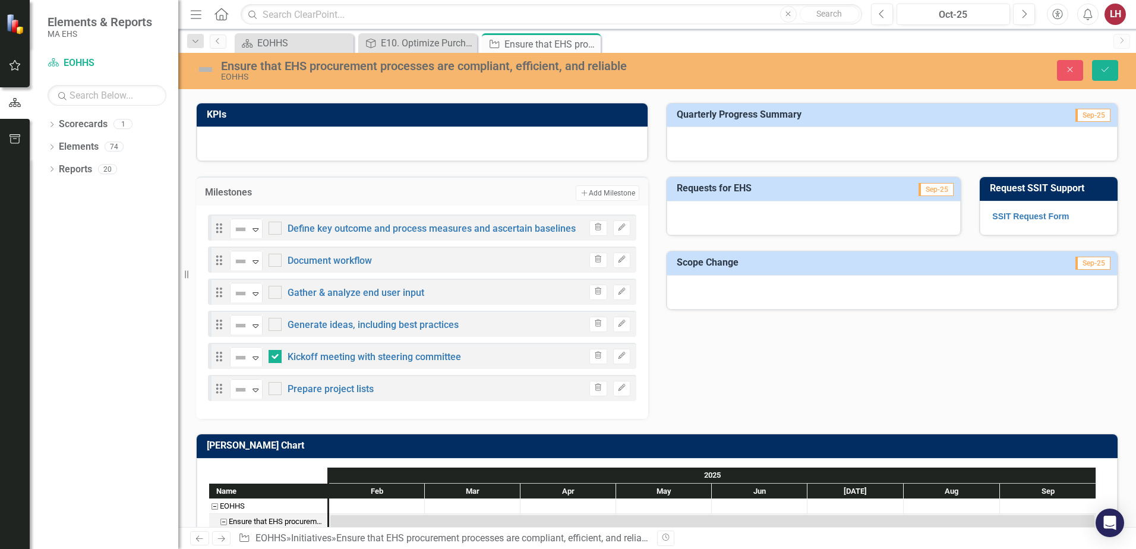
checkbox input "false"
click at [255, 356] on icon "Expand" at bounding box center [255, 358] width 12 height 10
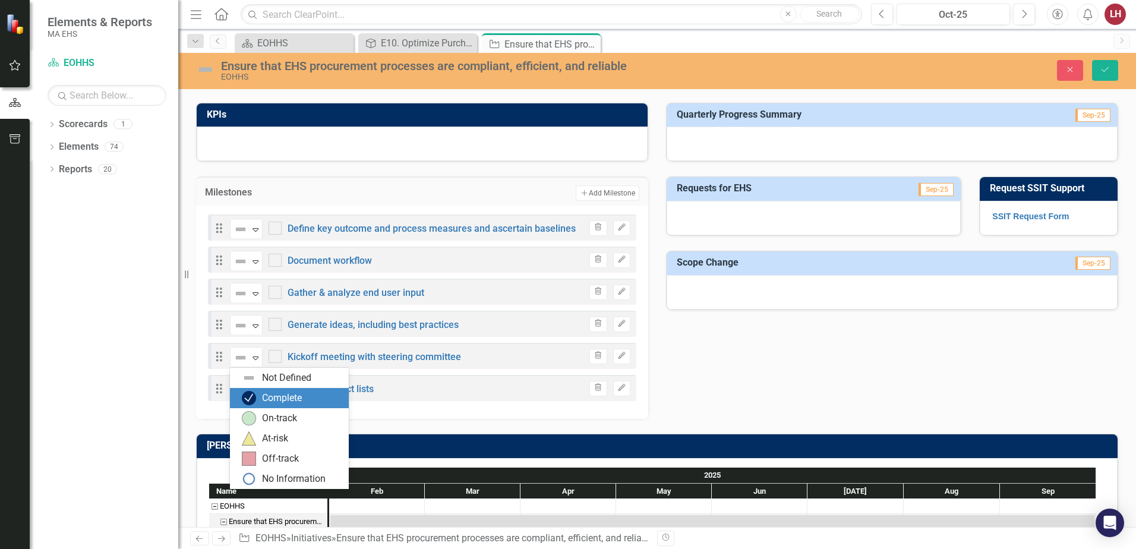
click at [275, 396] on div "Complete" at bounding box center [282, 398] width 40 height 14
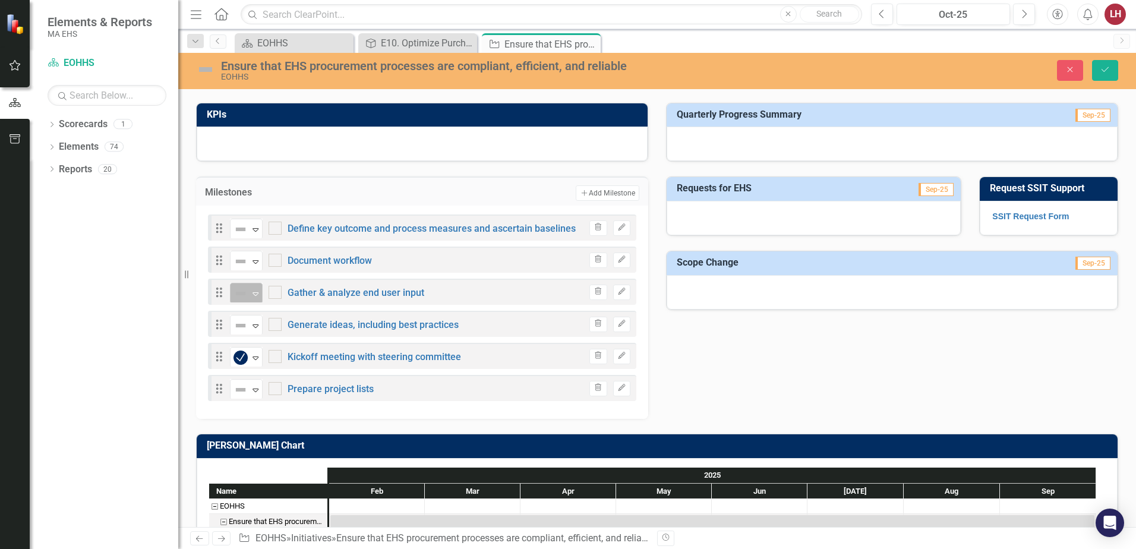
click at [253, 295] on icon "Expand" at bounding box center [255, 294] width 12 height 10
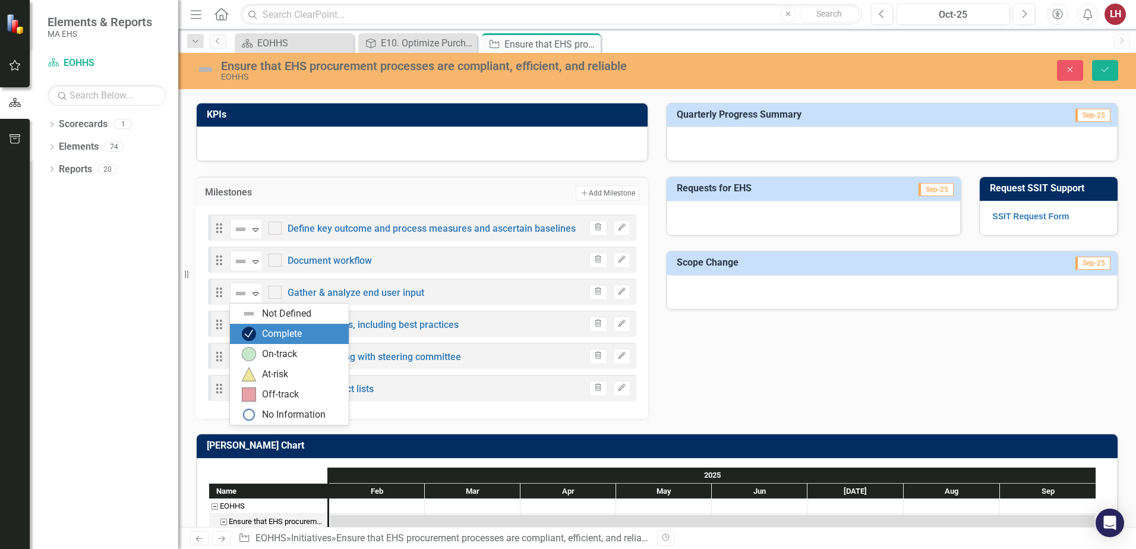
click at [260, 334] on div "Complete" at bounding box center [292, 334] width 100 height 14
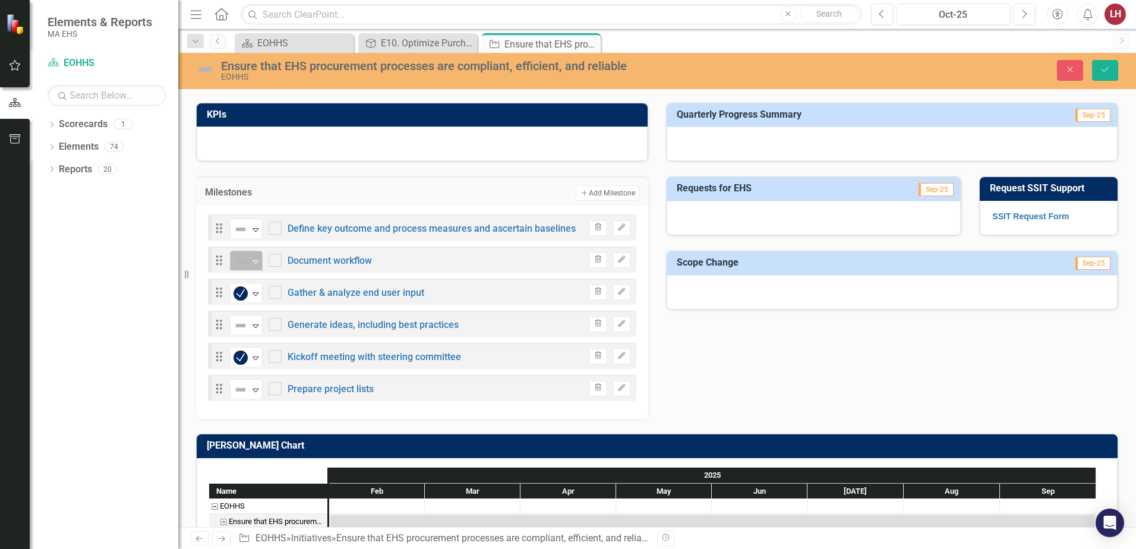
click at [253, 259] on icon "Expand" at bounding box center [255, 262] width 12 height 10
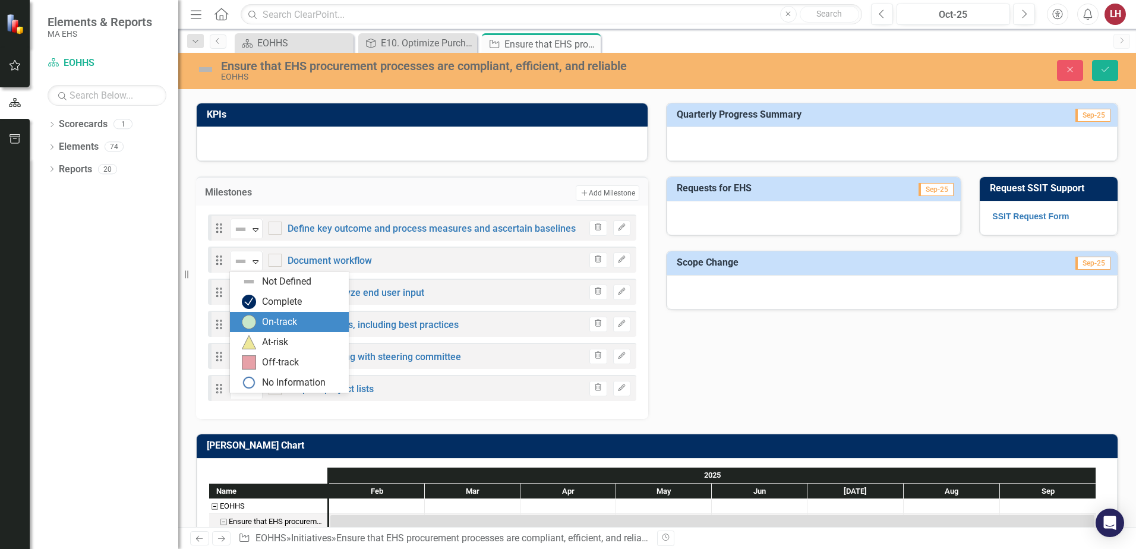
click at [260, 318] on div "On-track" at bounding box center [292, 322] width 100 height 14
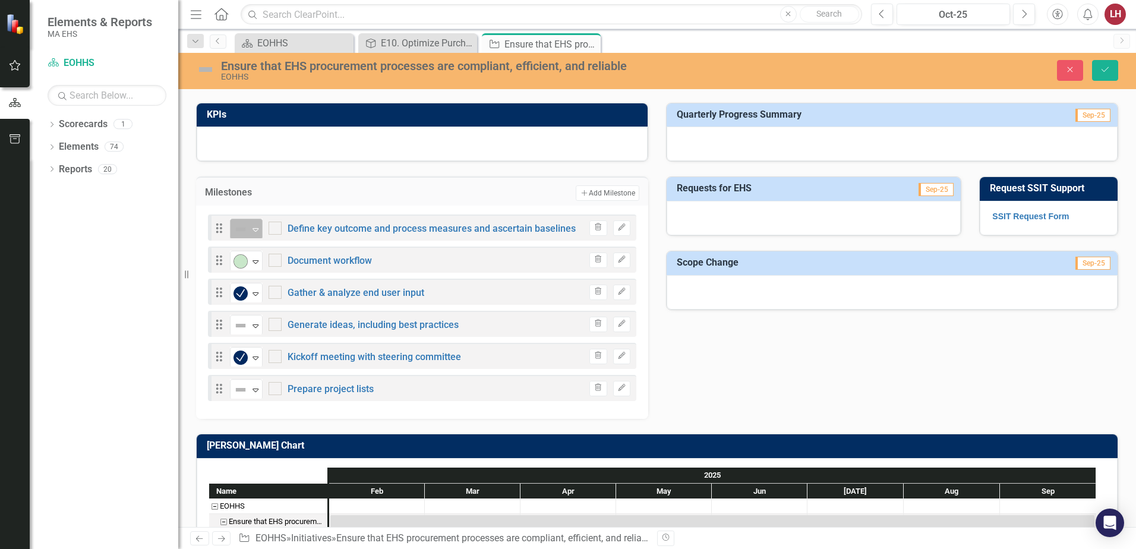
click at [257, 227] on icon "Expand" at bounding box center [255, 230] width 12 height 10
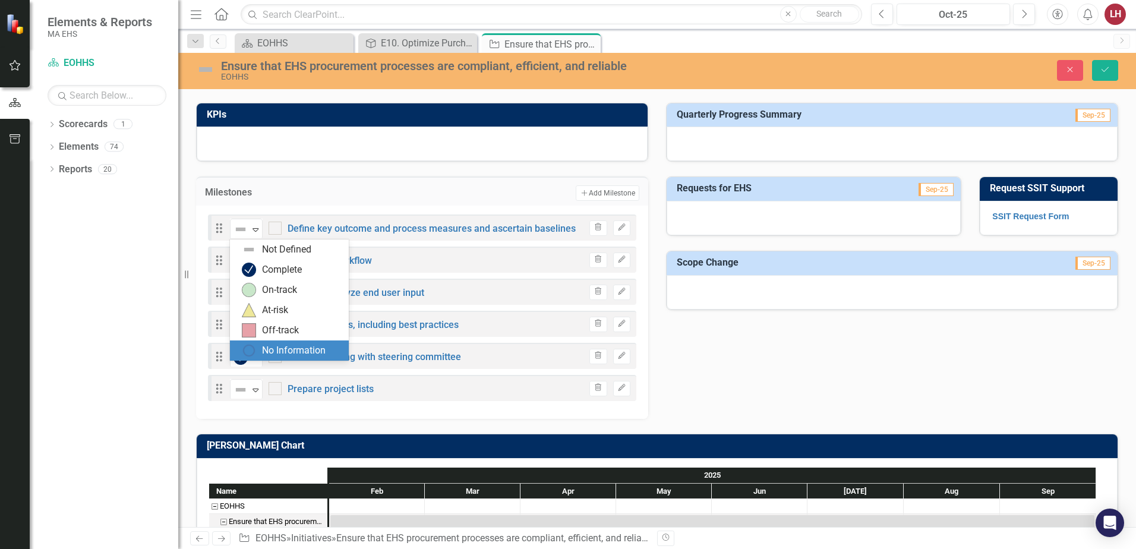
click at [276, 351] on div "No Information" at bounding box center [294, 351] width 64 height 14
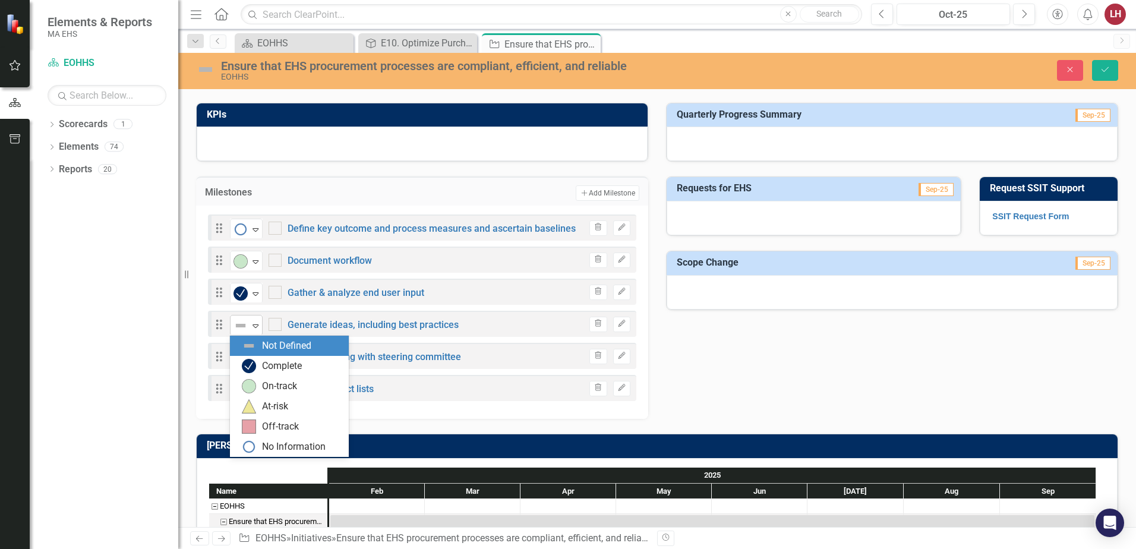
click at [254, 324] on icon at bounding box center [255, 326] width 6 height 4
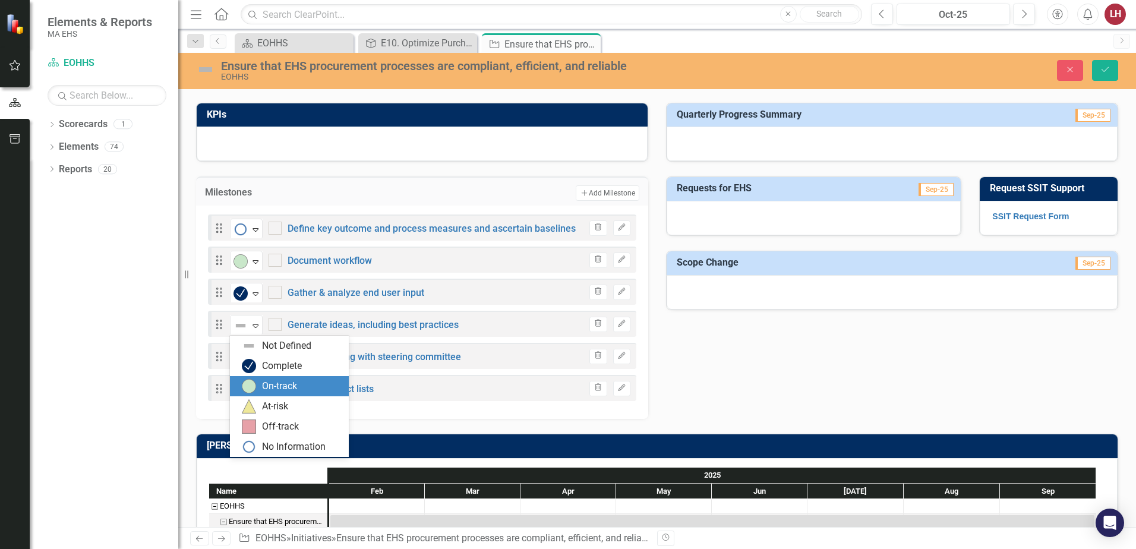
click at [277, 381] on div "On-track" at bounding box center [279, 387] width 35 height 14
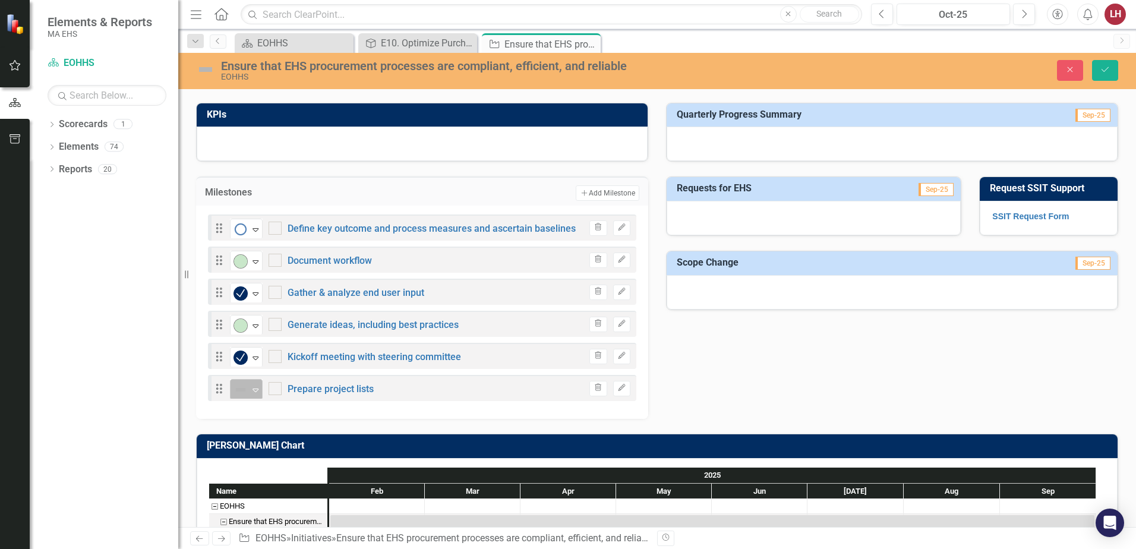
click at [257, 388] on icon at bounding box center [255, 390] width 6 height 4
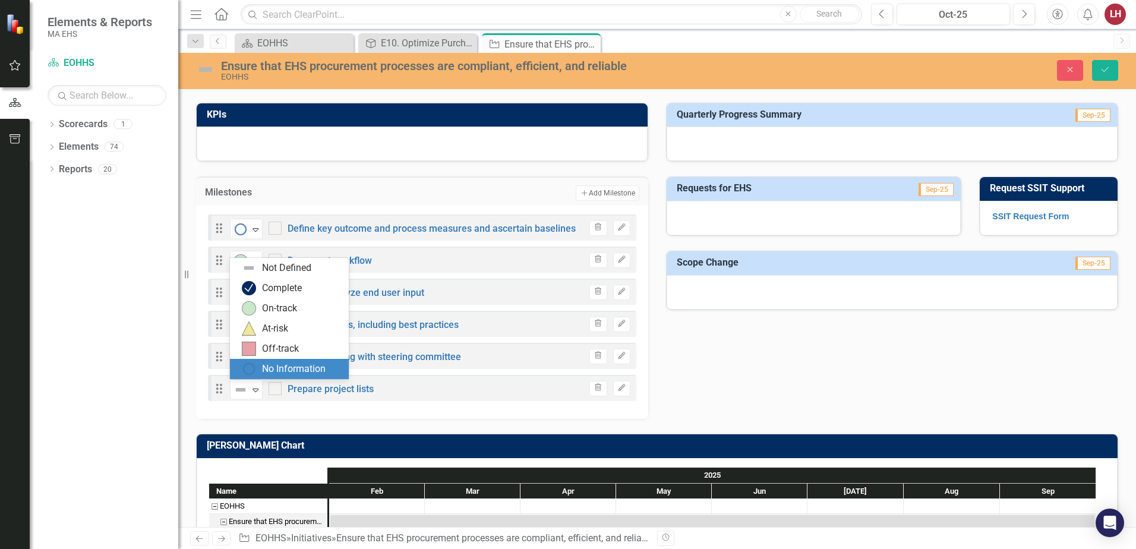
click at [260, 367] on div "No Information" at bounding box center [292, 369] width 100 height 14
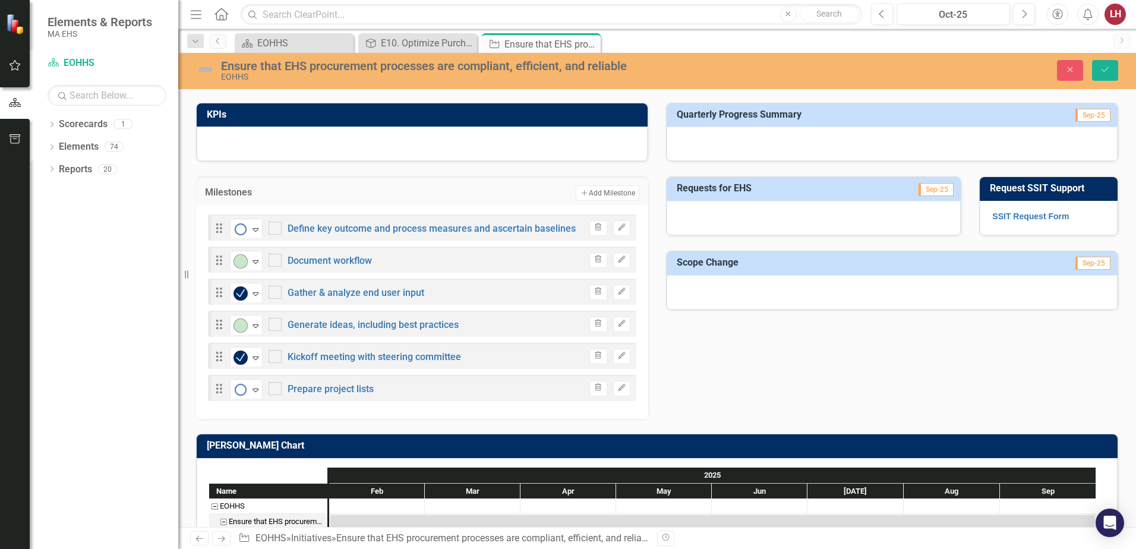
click at [466, 422] on div "[PERSON_NAME] Chart Name EOHHS Ensure that EHS procurement processes are compli…" at bounding box center [657, 527] width 940 height 216
click at [744, 391] on div "KPIs Milestones Add Add Milestone Drag No Information Expand Define key outcome…" at bounding box center [657, 253] width 940 height 331
click at [922, 211] on div at bounding box center [813, 218] width 294 height 34
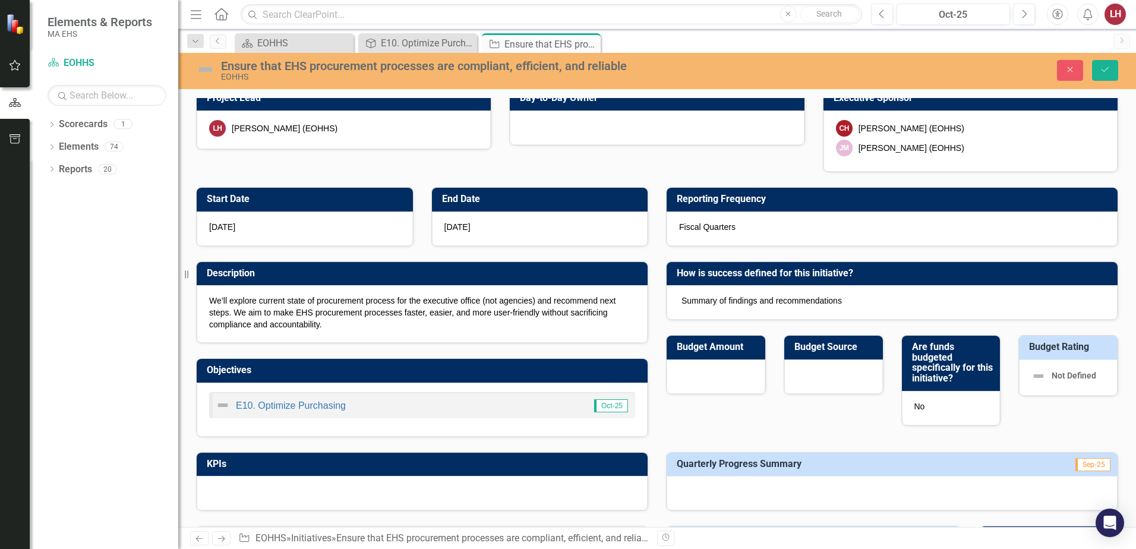
scroll to position [0, 0]
